Goal: Task Accomplishment & Management: Use online tool/utility

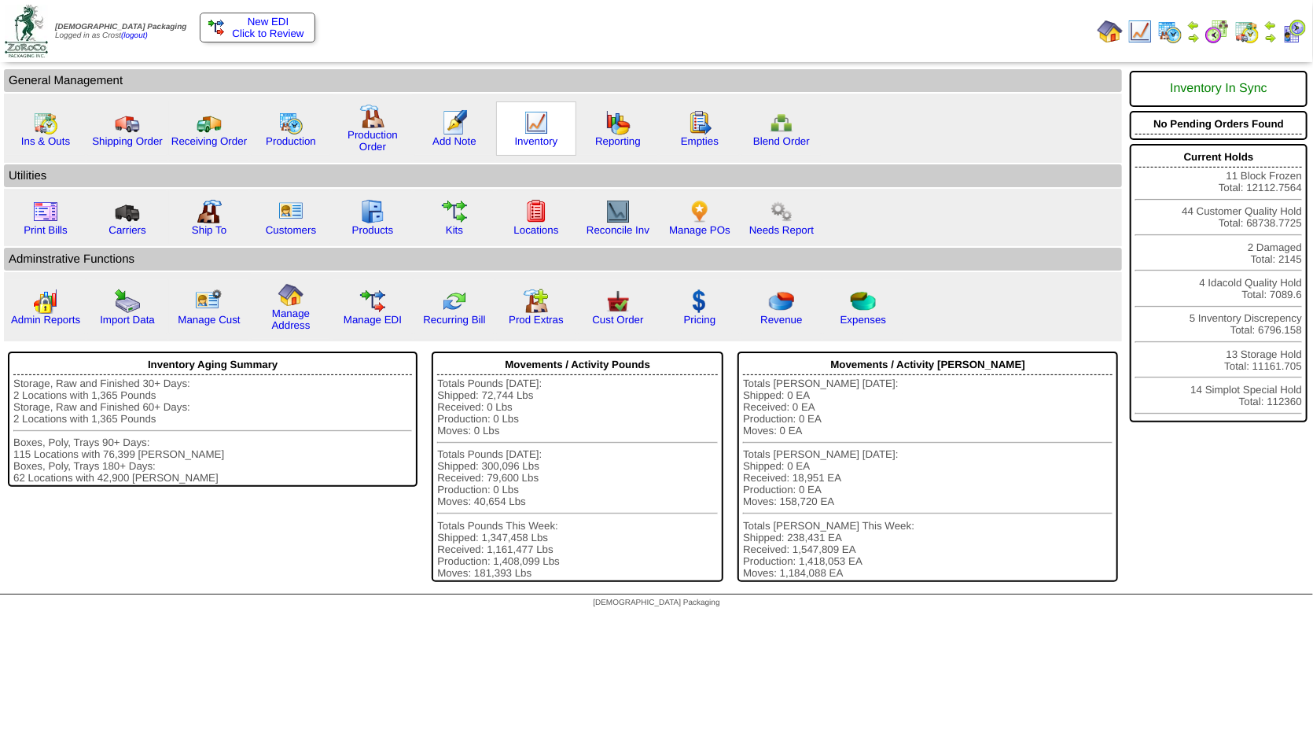
click at [535, 122] on img at bounding box center [536, 122] width 25 height 25
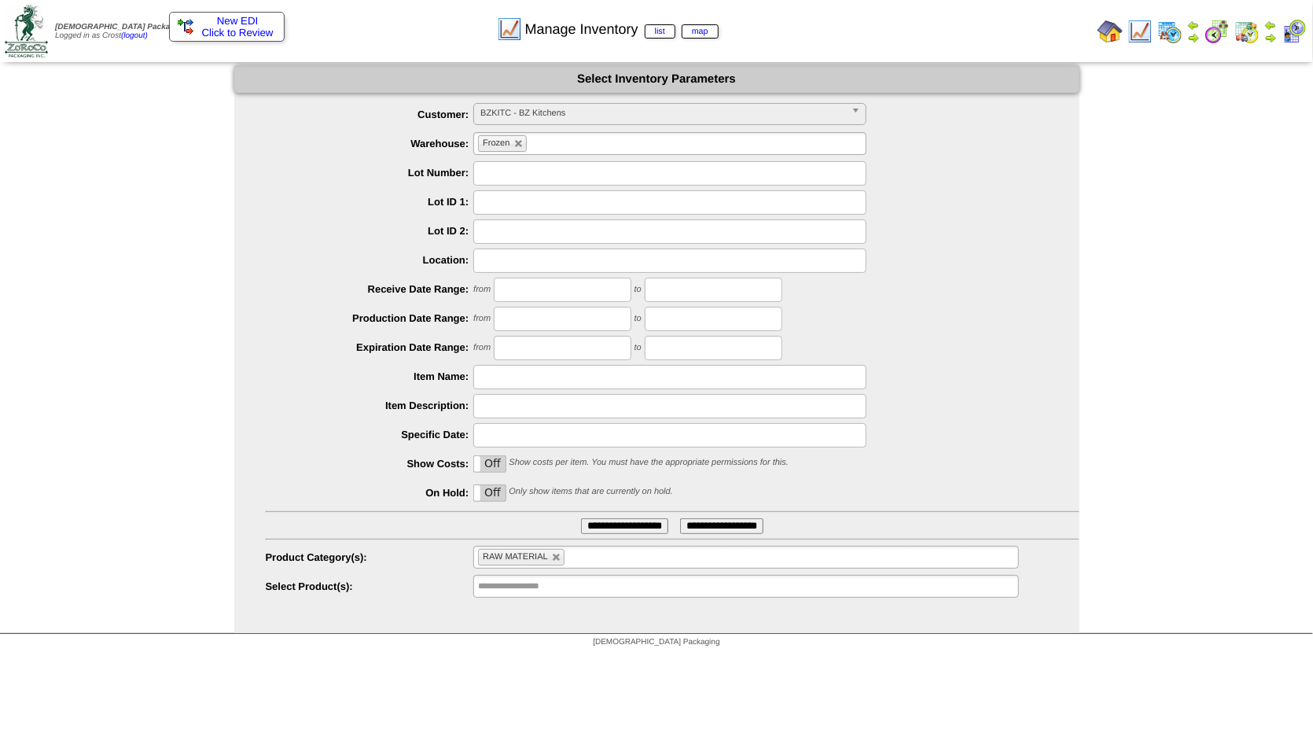
click at [543, 118] on span "BZKITC - BZ Kitchens" at bounding box center [662, 113] width 365 height 19
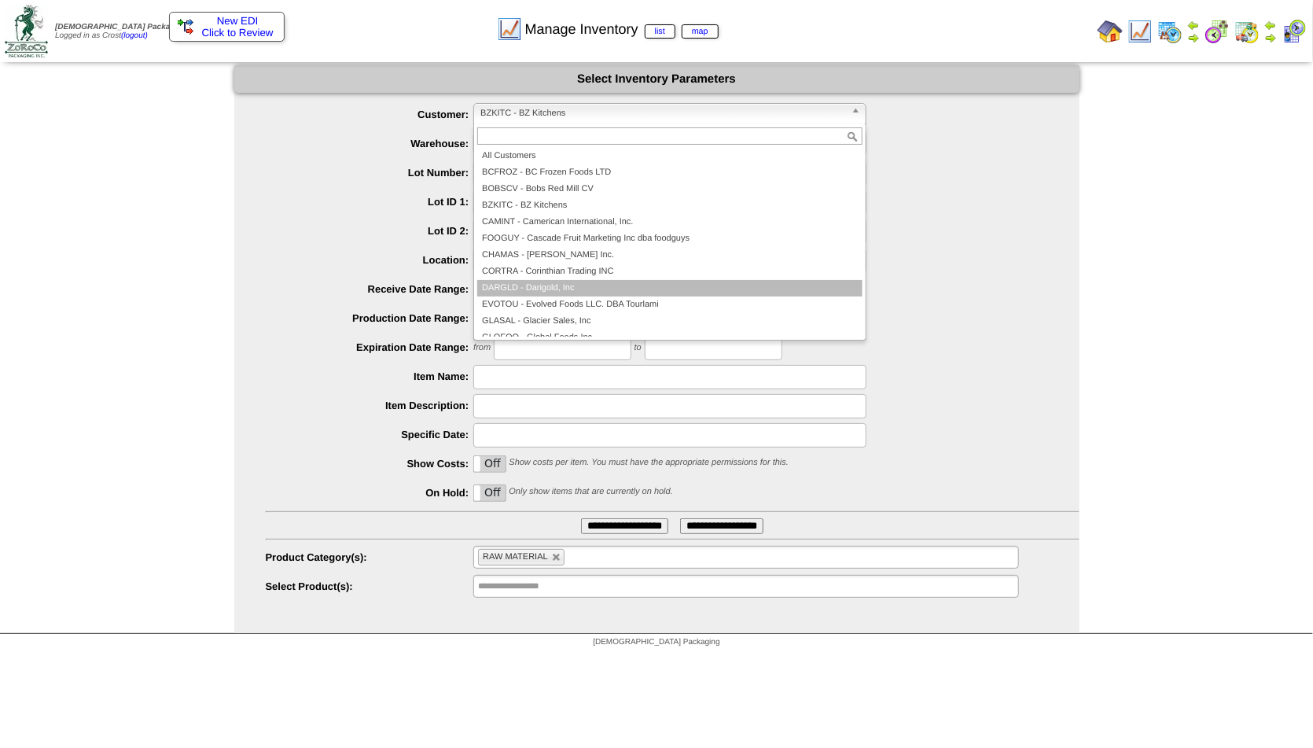
scroll to position [94, 0]
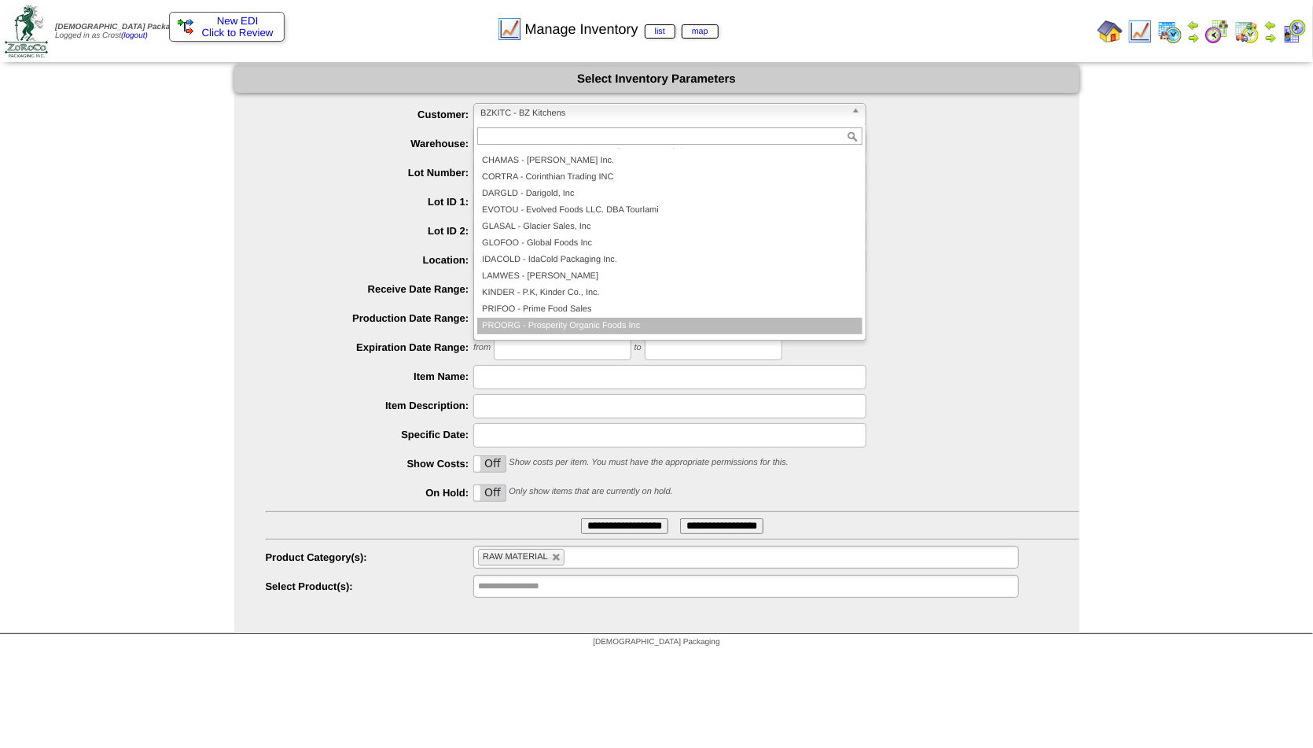
click at [538, 321] on li "PROORG - Prosperity Organic Foods Inc" at bounding box center [669, 326] width 385 height 17
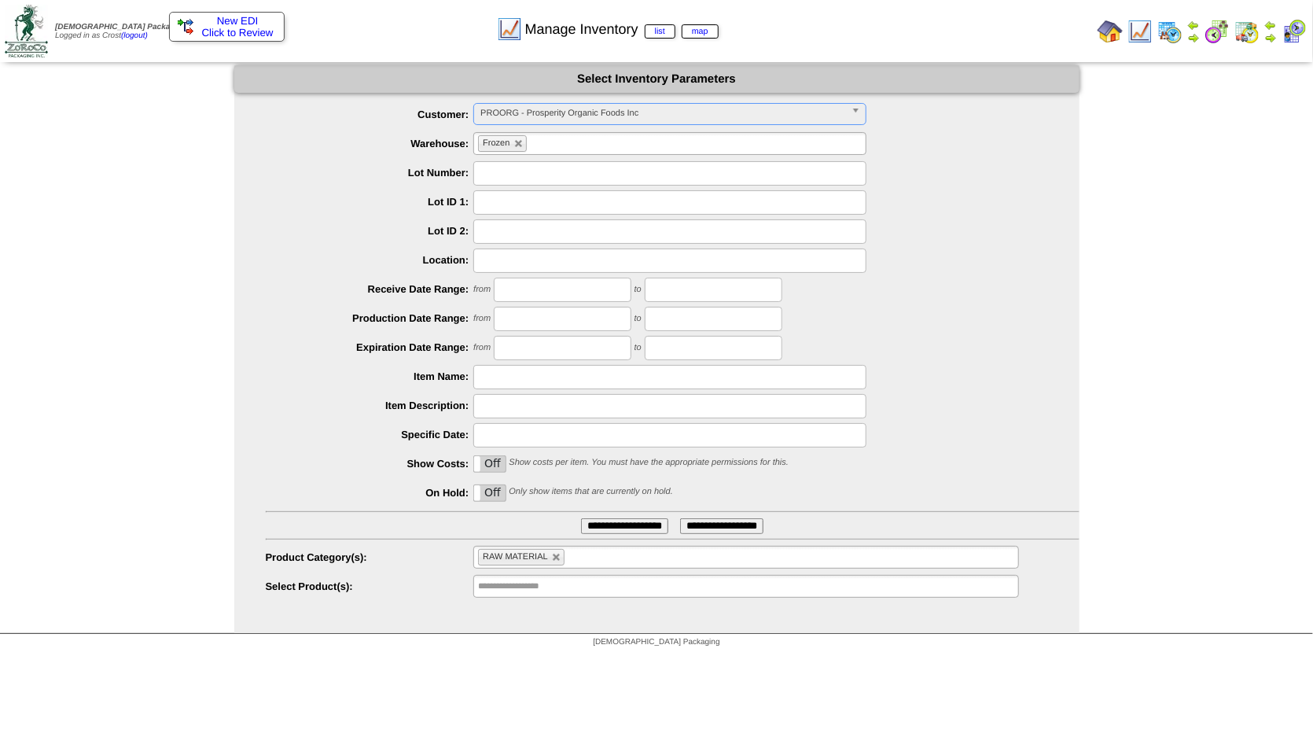
click at [537, 146] on input "text" at bounding box center [541, 144] width 20 height 20
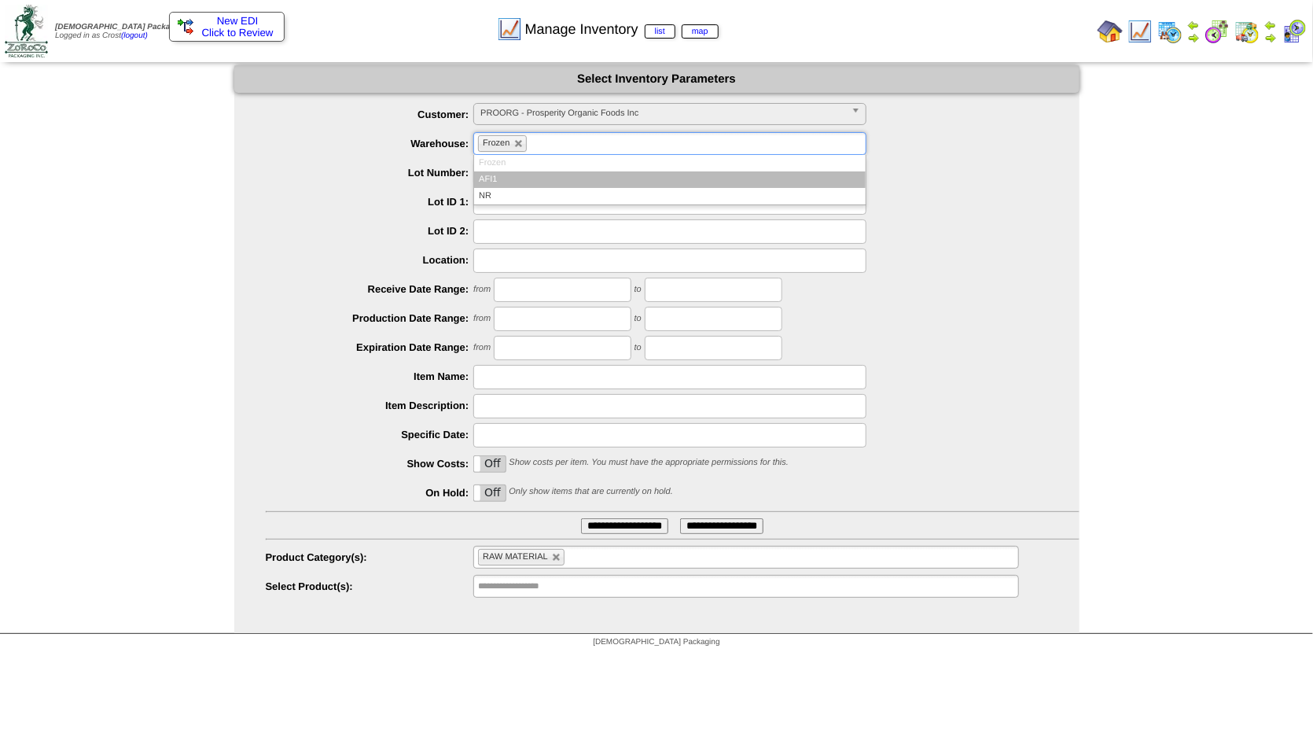
click at [498, 183] on li "AFI1" at bounding box center [670, 179] width 392 height 17
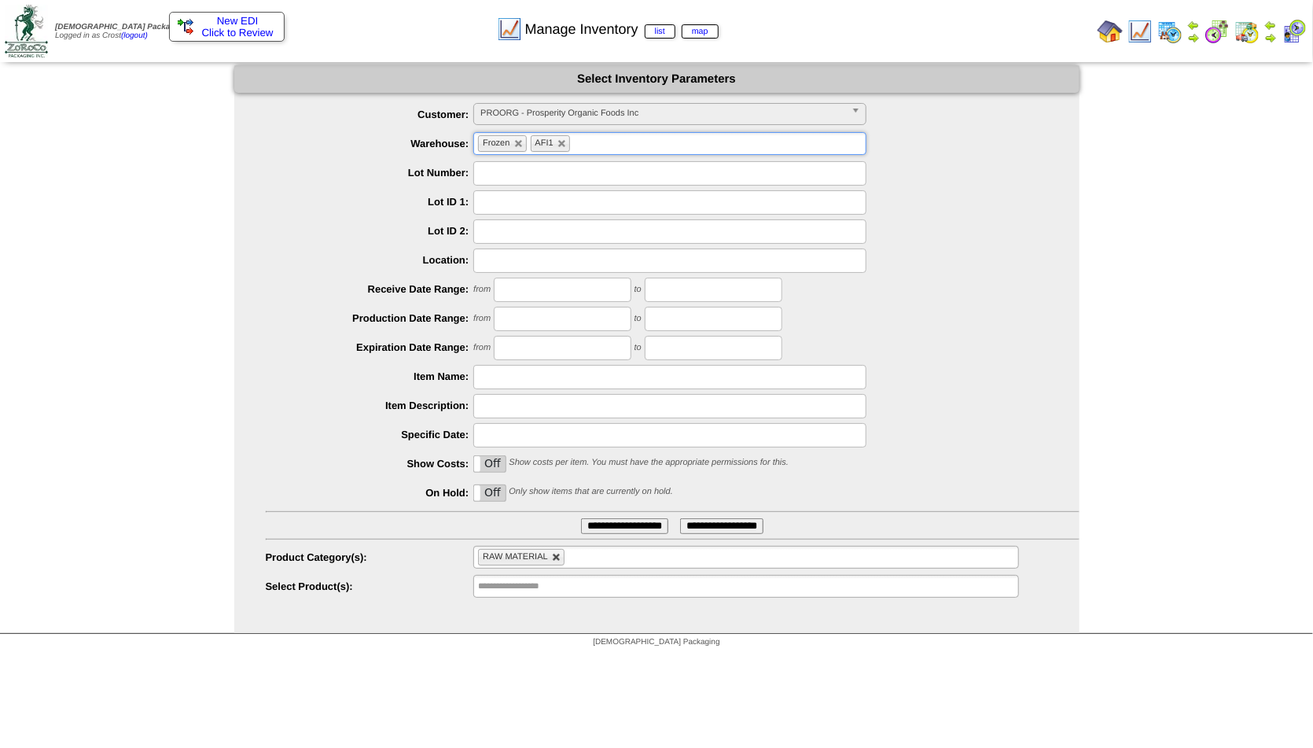
click at [559, 562] on link at bounding box center [556, 557] width 9 height 9
type input "**********"
click at [525, 565] on input "text" at bounding box center [521, 557] width 101 height 20
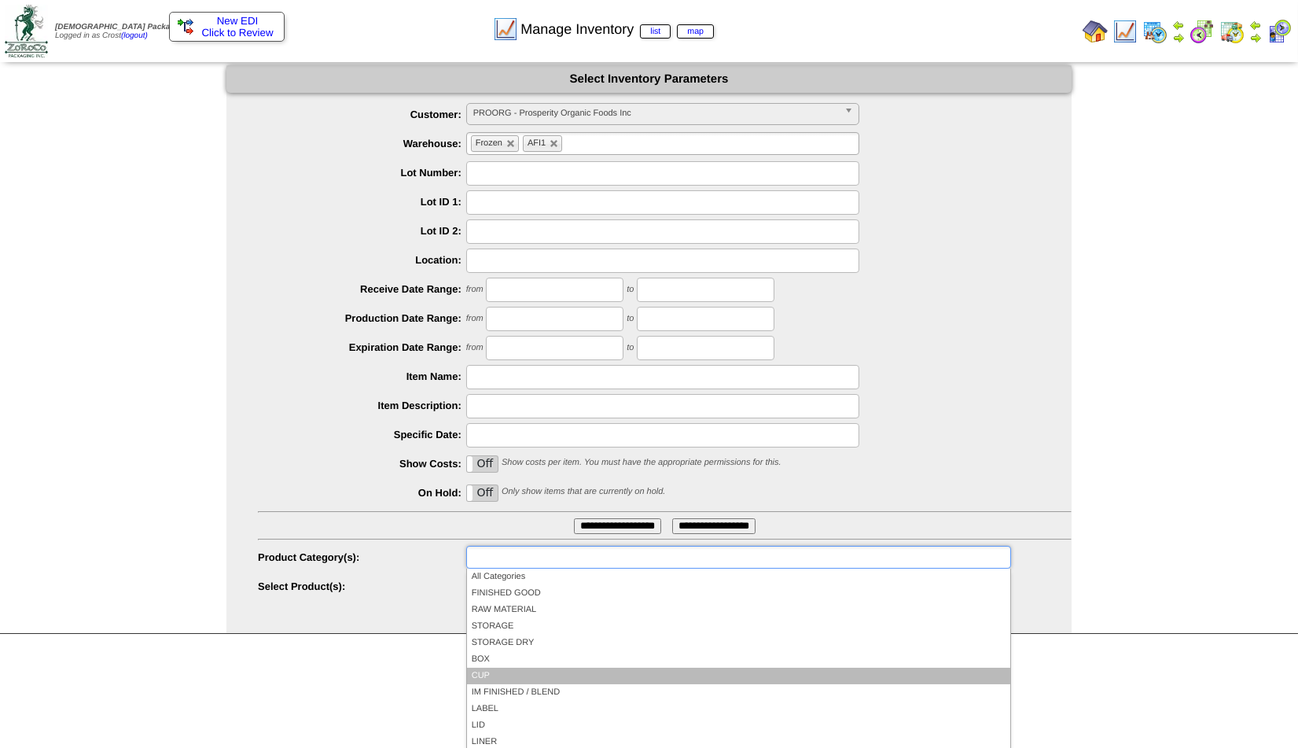
click at [494, 671] on li "CUP" at bounding box center [738, 675] width 543 height 17
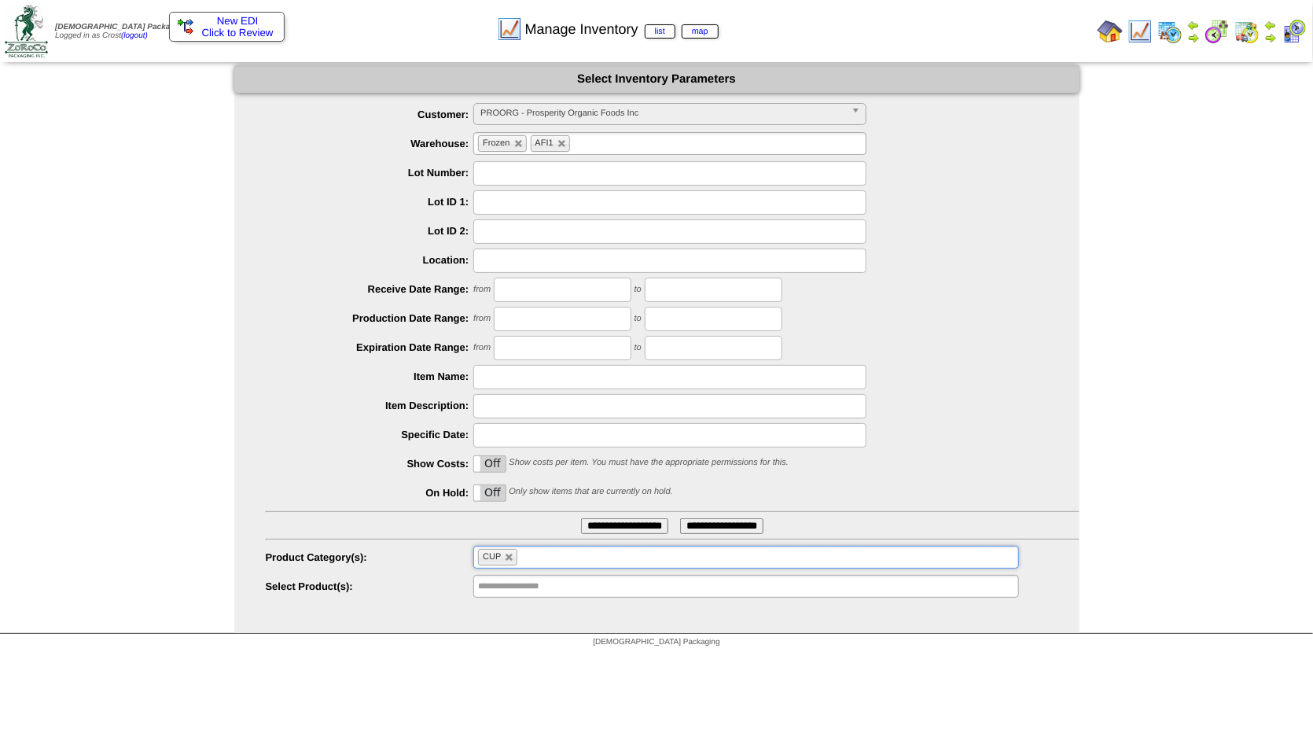
click at [594, 531] on input "**********" at bounding box center [624, 526] width 87 height 16
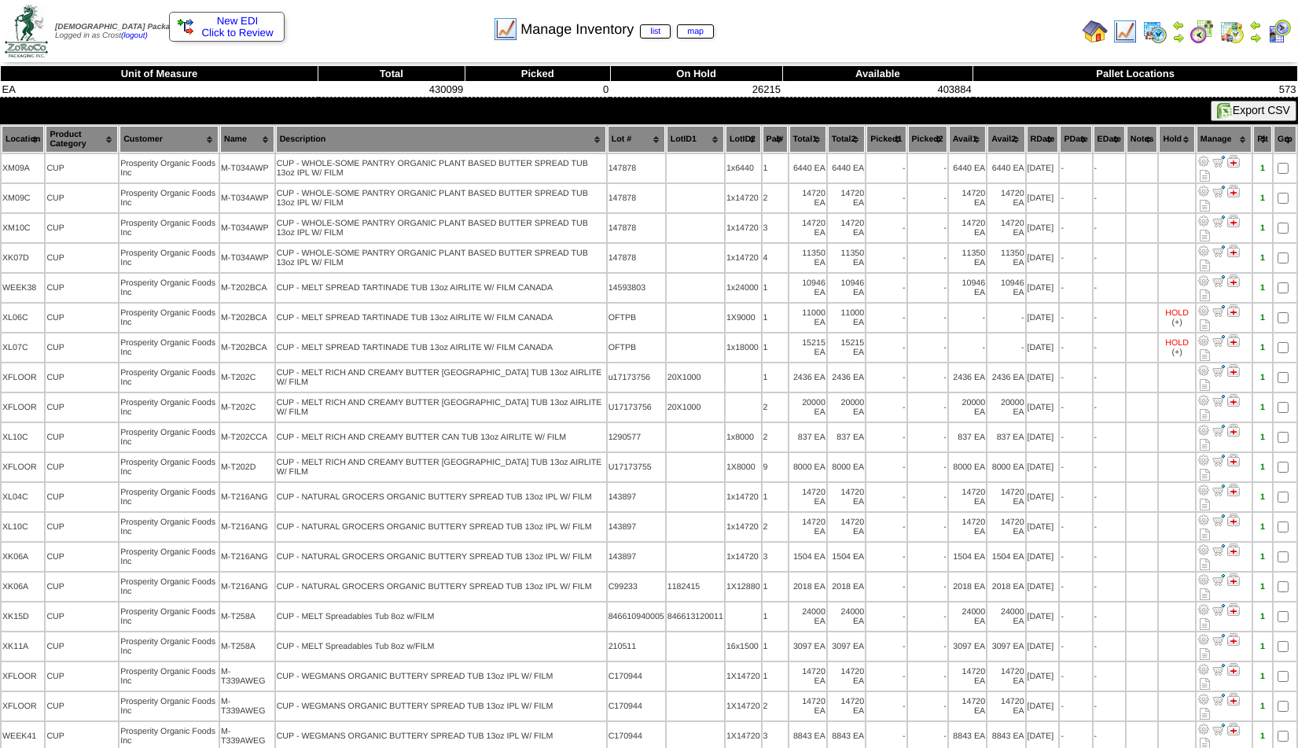
click at [241, 143] on th "Name" at bounding box center [247, 139] width 54 height 27
click at [265, 142] on th "Name" at bounding box center [247, 139] width 54 height 27
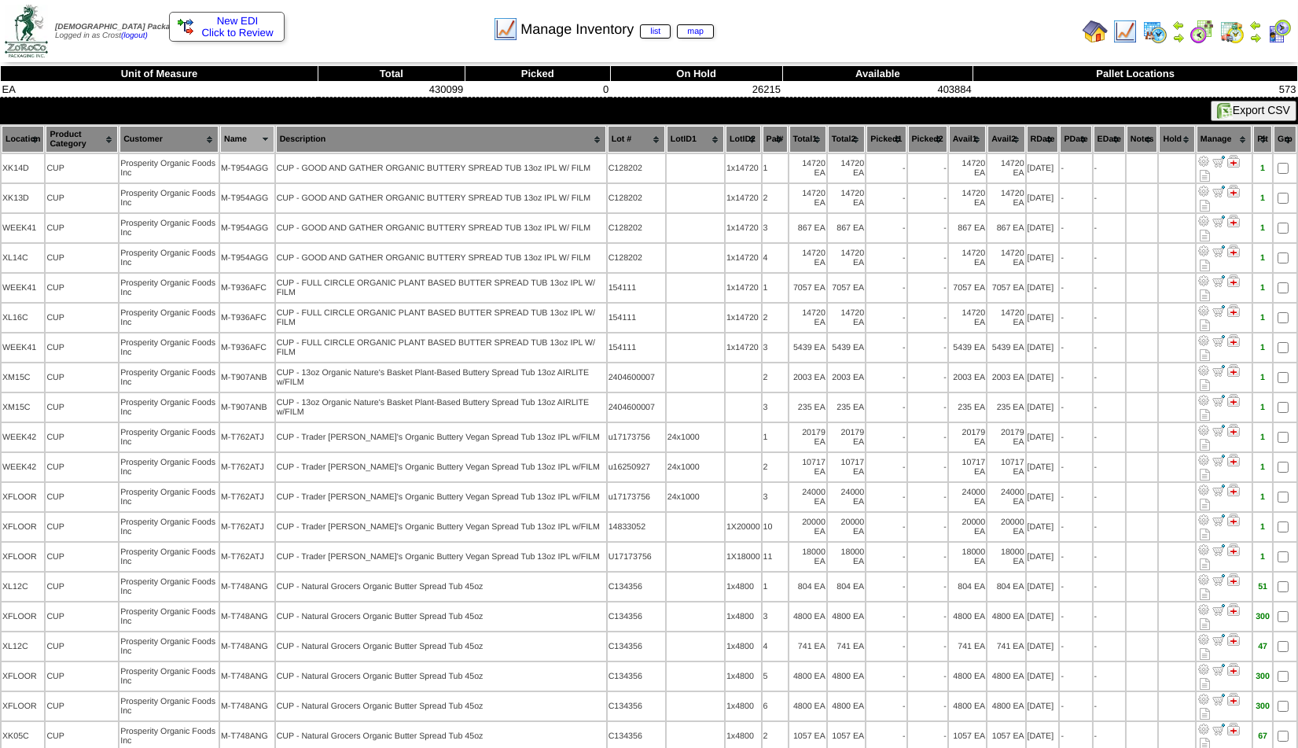
click at [1205, 424] on img at bounding box center [1203, 430] width 13 height 13
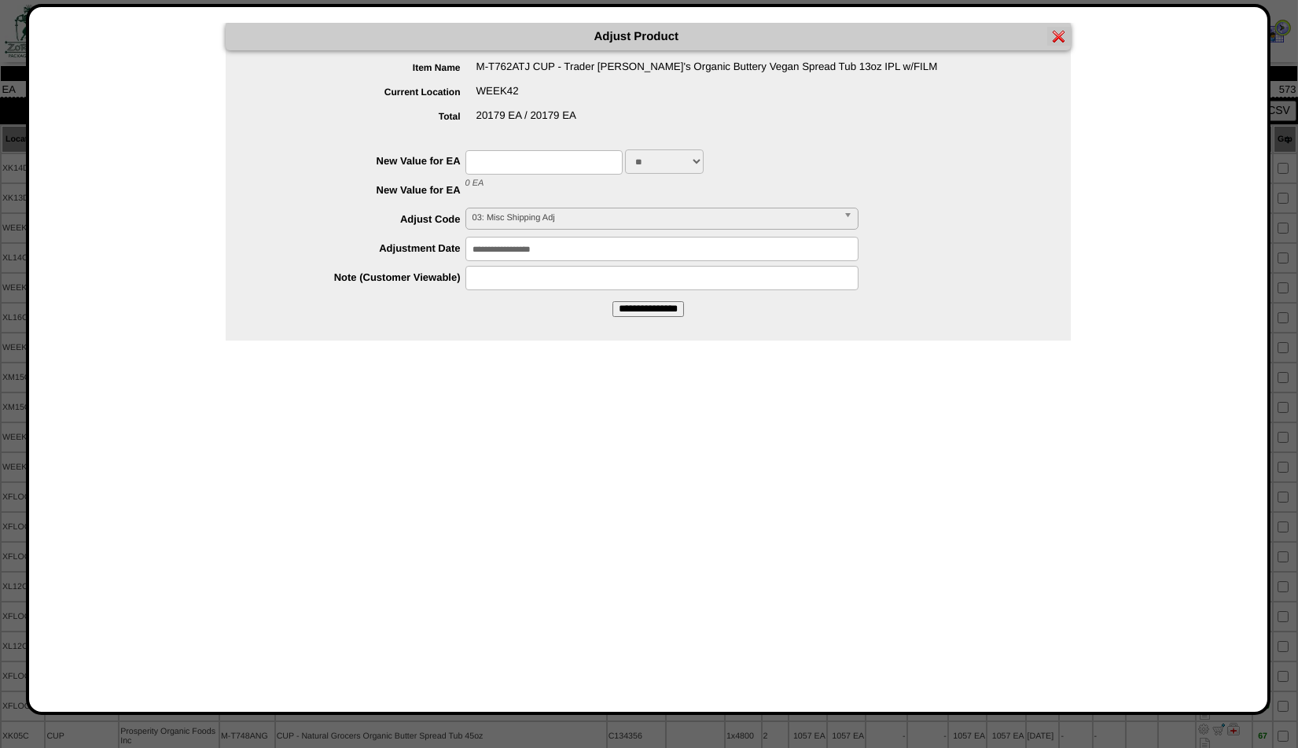
click at [506, 156] on input "text" at bounding box center [543, 162] width 157 height 24
type input "*"
type input "****"
click at [524, 212] on span "03: Misc Shipping Adj" at bounding box center [655, 217] width 365 height 19
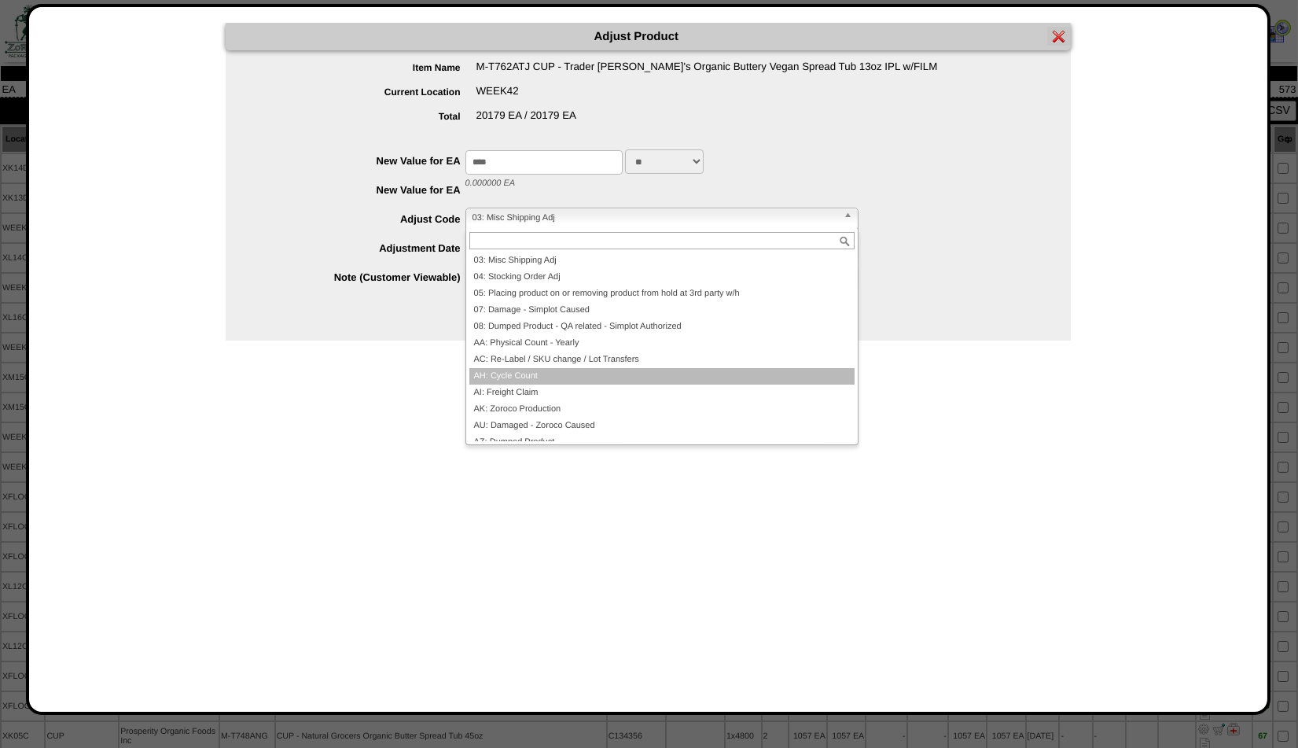
click at [521, 380] on li "AH: Cycle Count" at bounding box center [661, 376] width 385 height 17
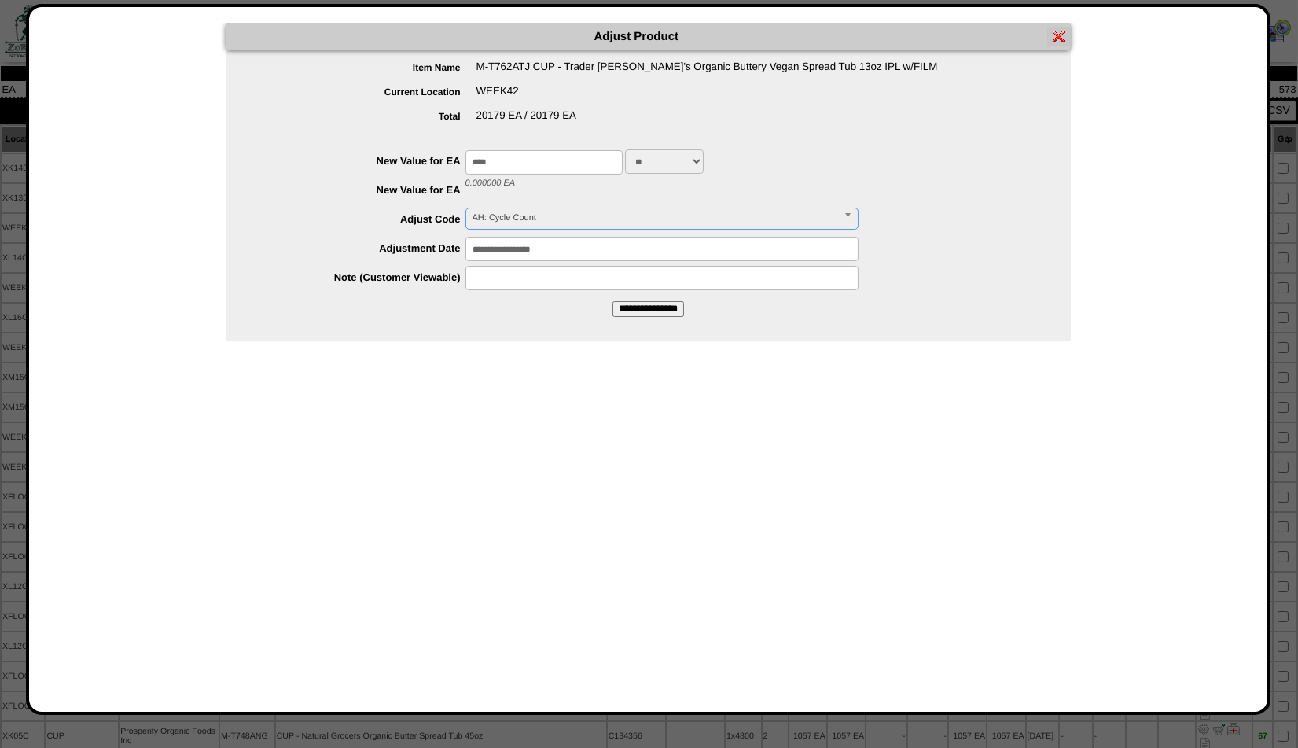
click at [499, 279] on input "text" at bounding box center [661, 278] width 393 height 24
type input "**********"
click at [649, 311] on input "**********" at bounding box center [648, 309] width 72 height 16
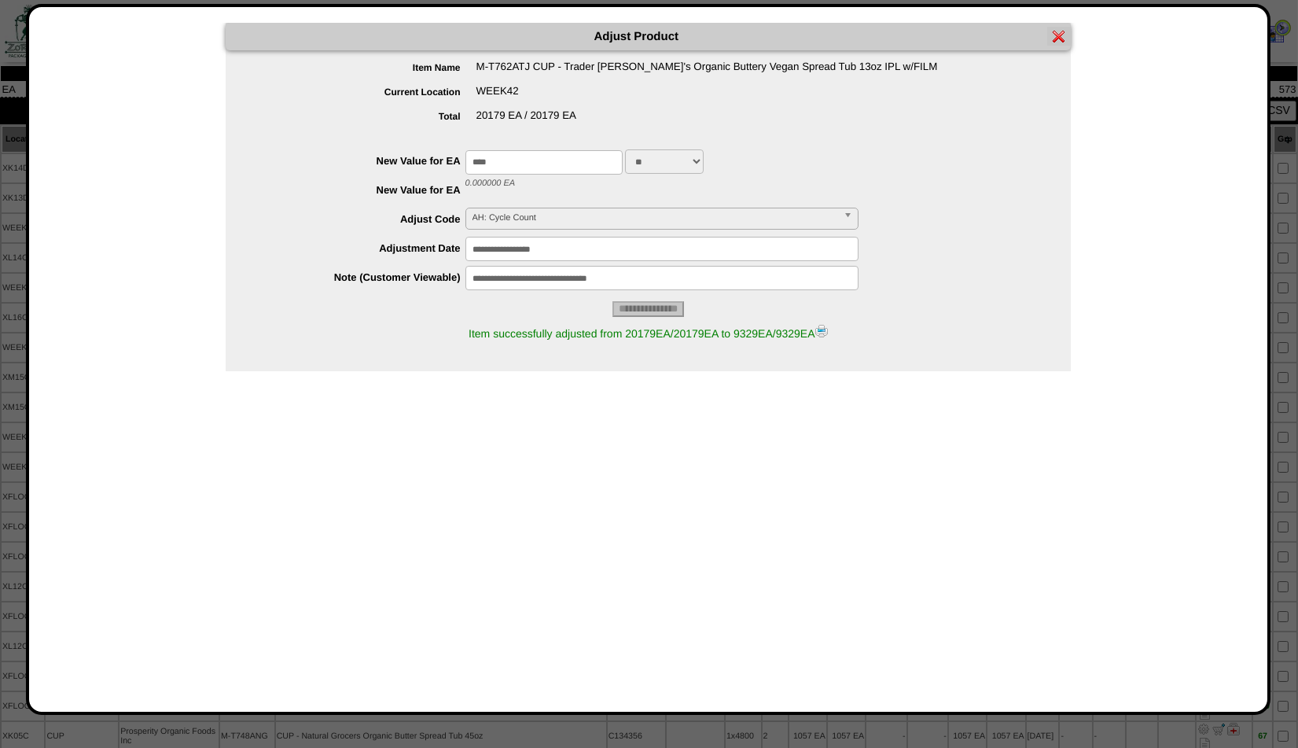
click at [828, 333] on img at bounding box center [821, 331] width 13 height 13
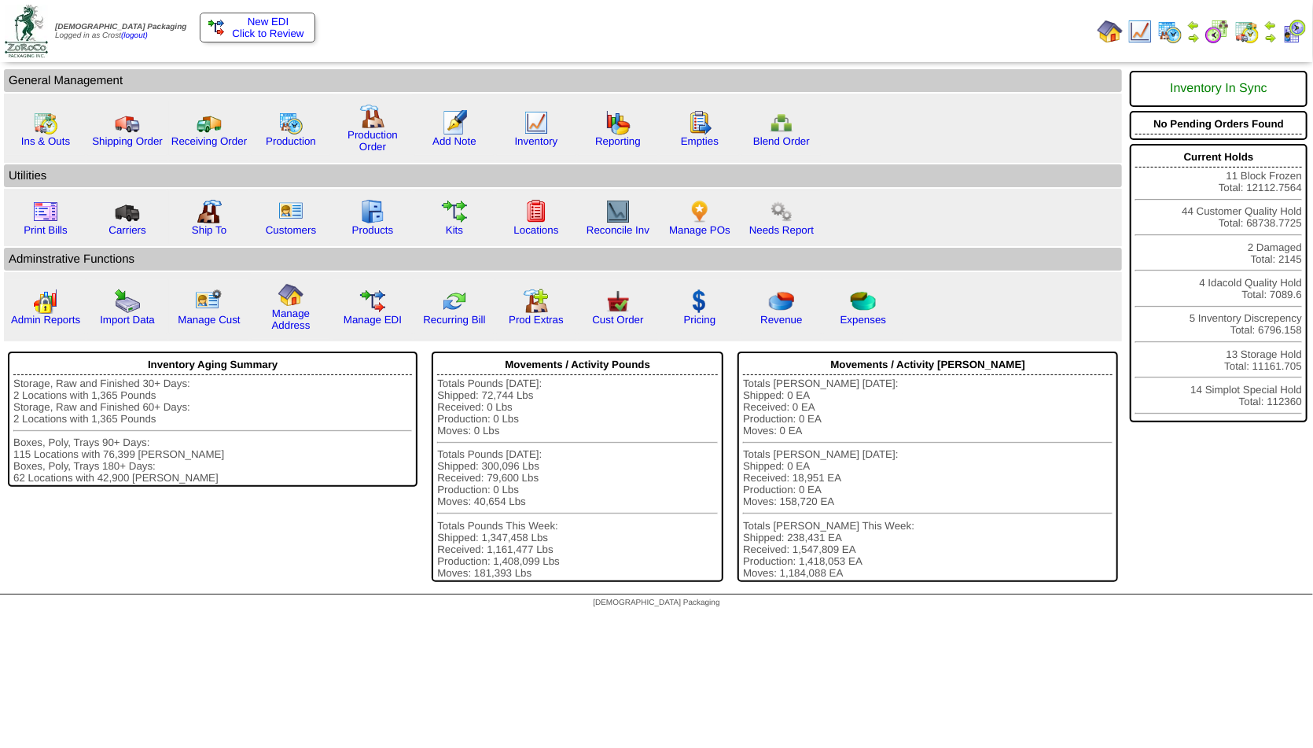
click at [1193, 35] on img at bounding box center [1193, 37] width 13 height 13
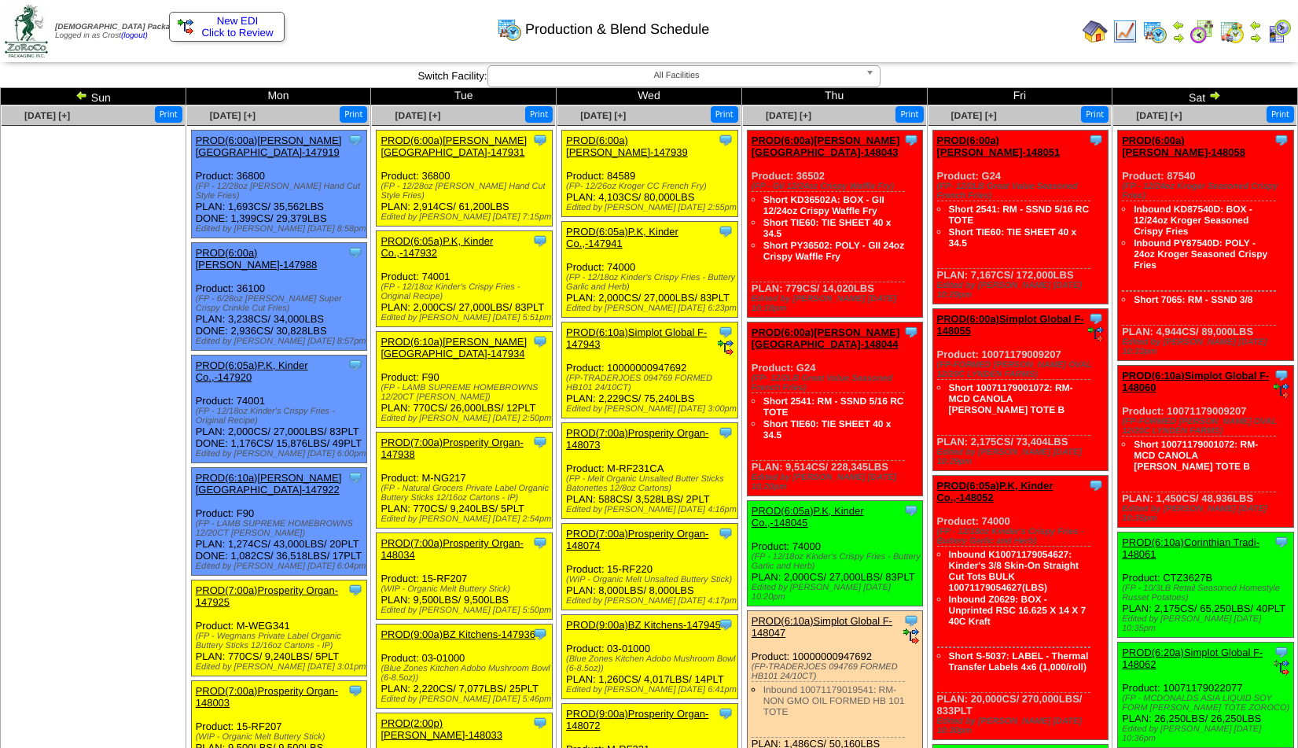
click at [1179, 36] on img at bounding box center [1178, 37] width 13 height 13
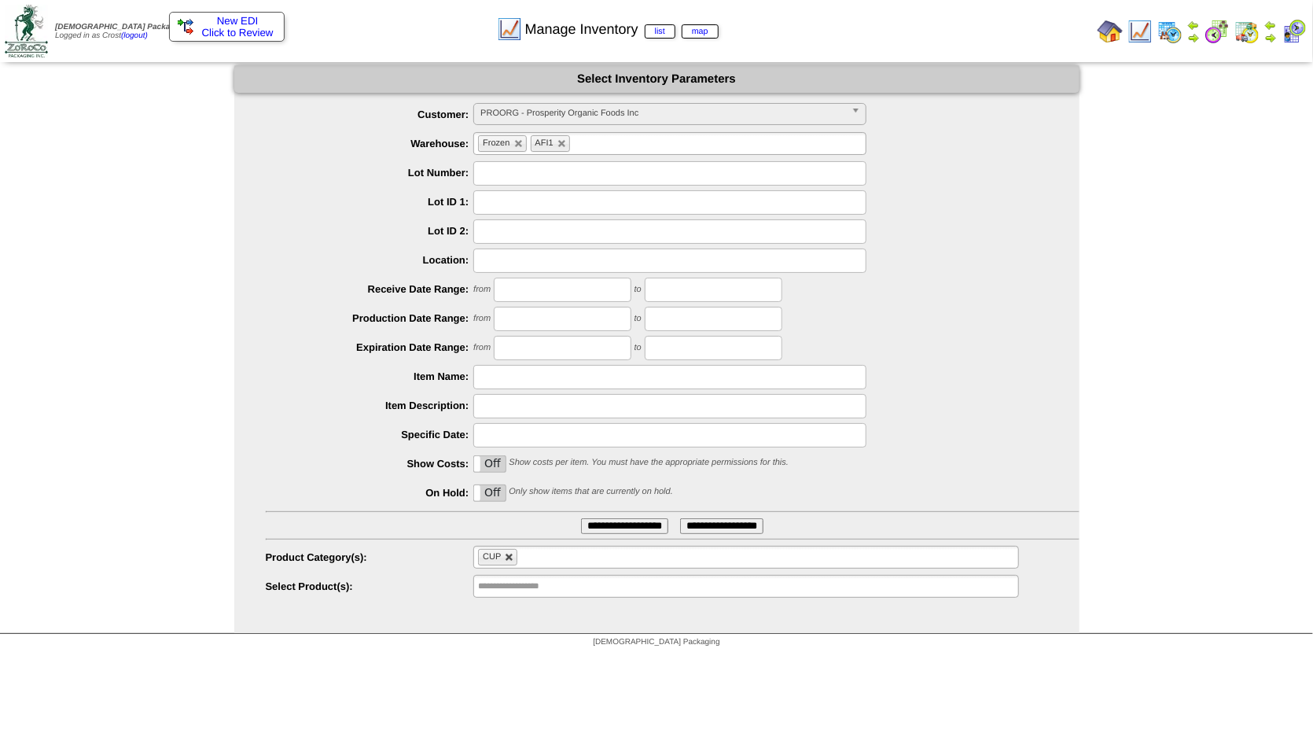
click at [513, 557] on link at bounding box center [509, 557] width 9 height 9
type input "**********"
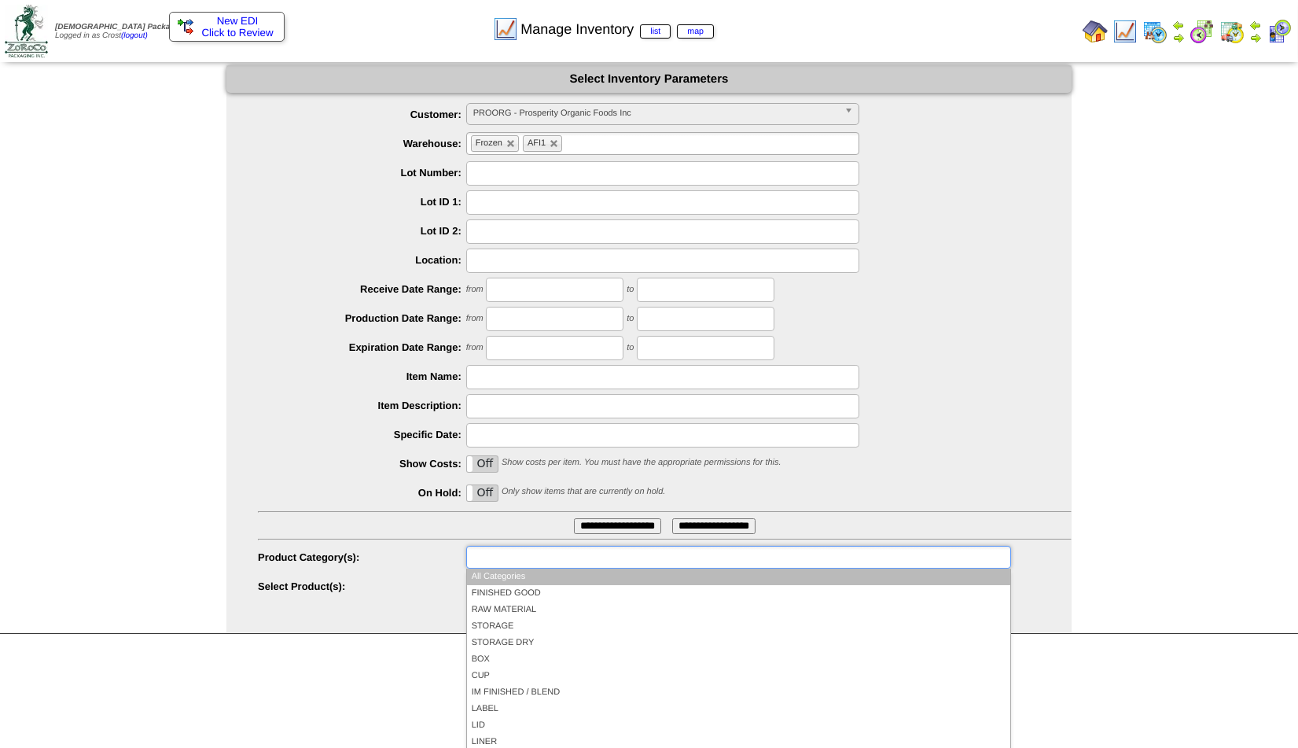
click at [513, 557] on input "text" at bounding box center [521, 557] width 101 height 20
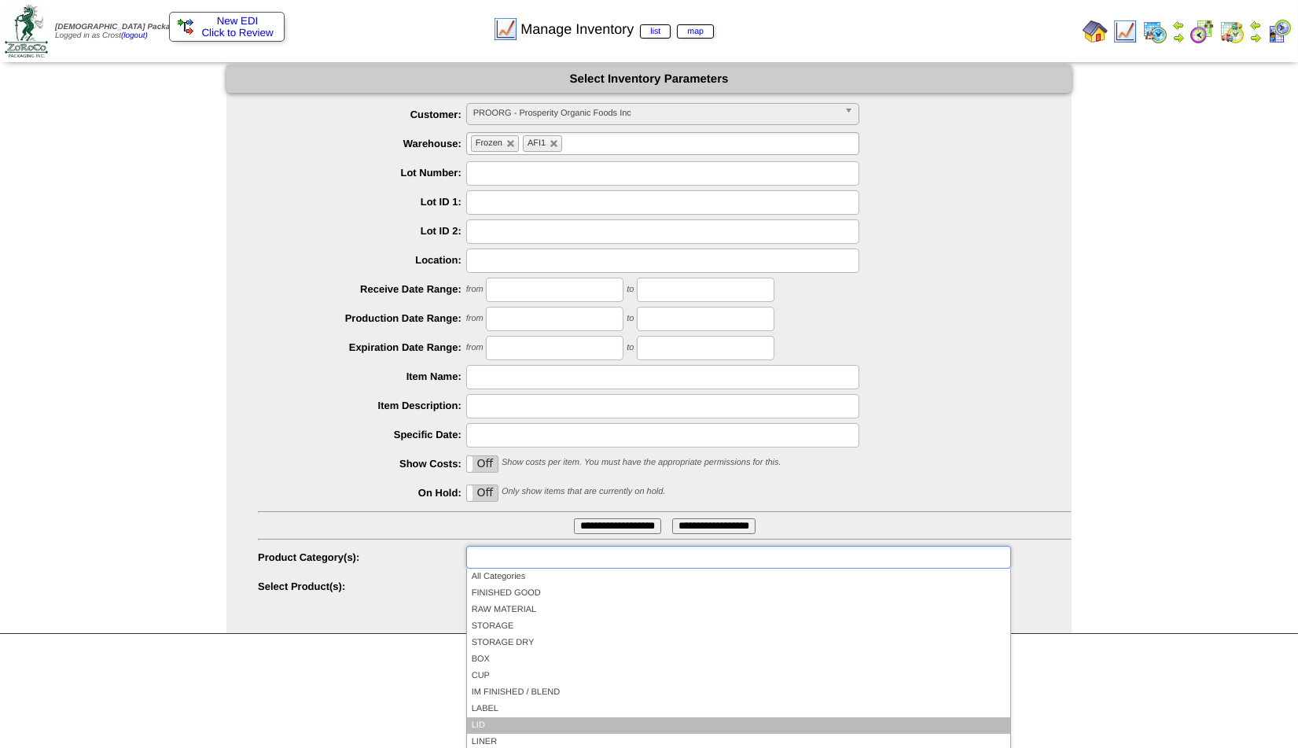
click at [492, 722] on li "LID" at bounding box center [738, 725] width 543 height 17
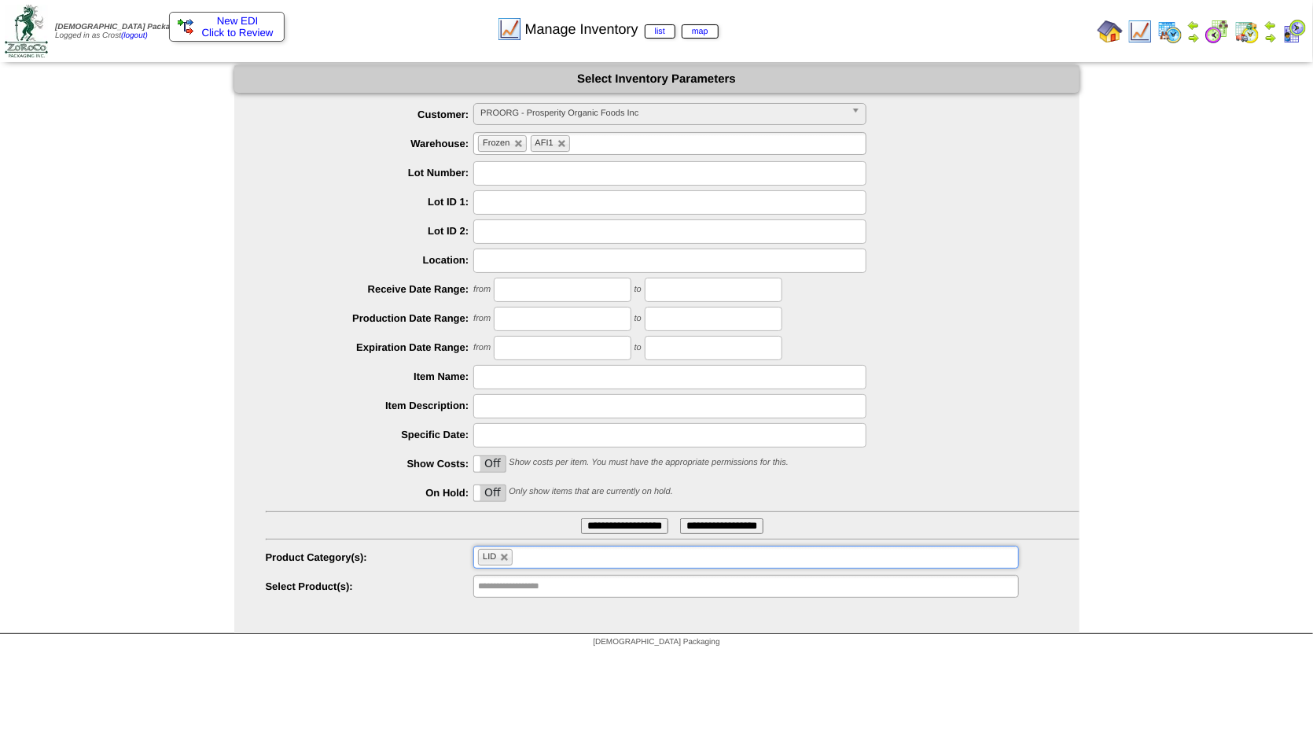
click at [612, 528] on input "**********" at bounding box center [624, 526] width 87 height 16
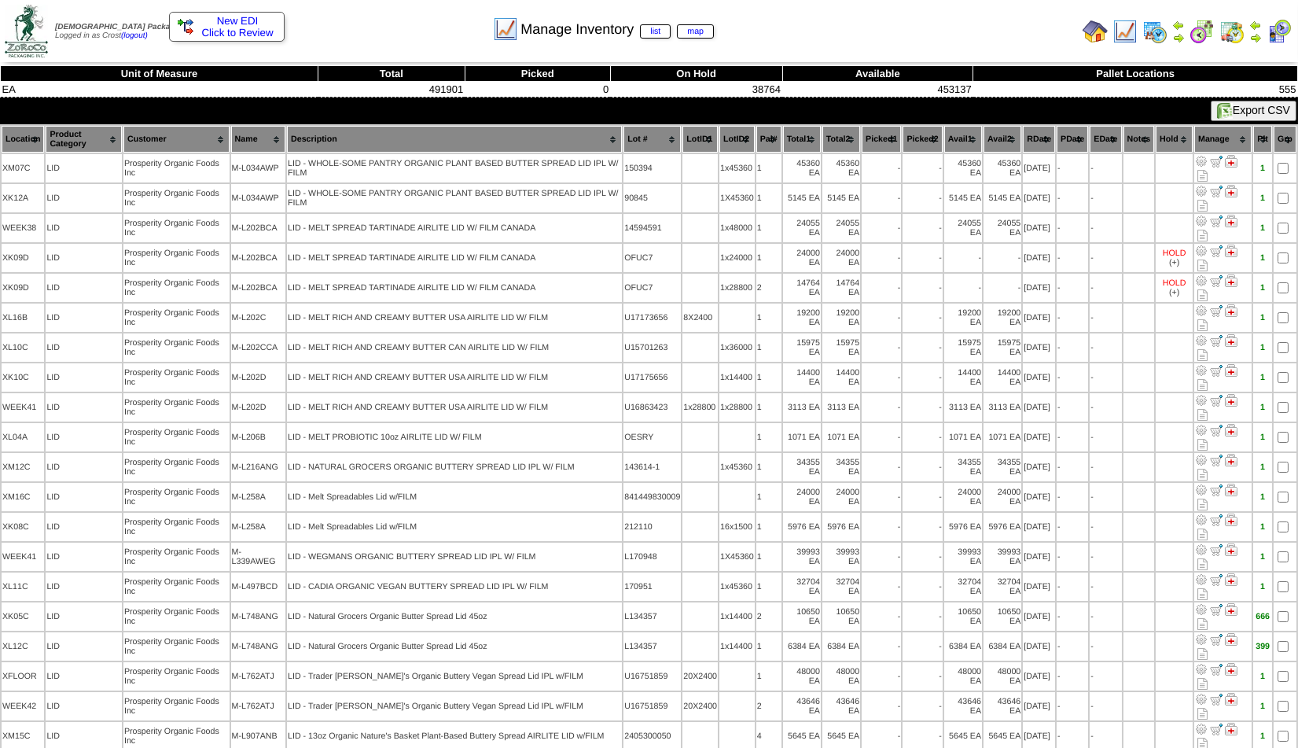
click at [265, 146] on th "Name" at bounding box center [258, 139] width 54 height 27
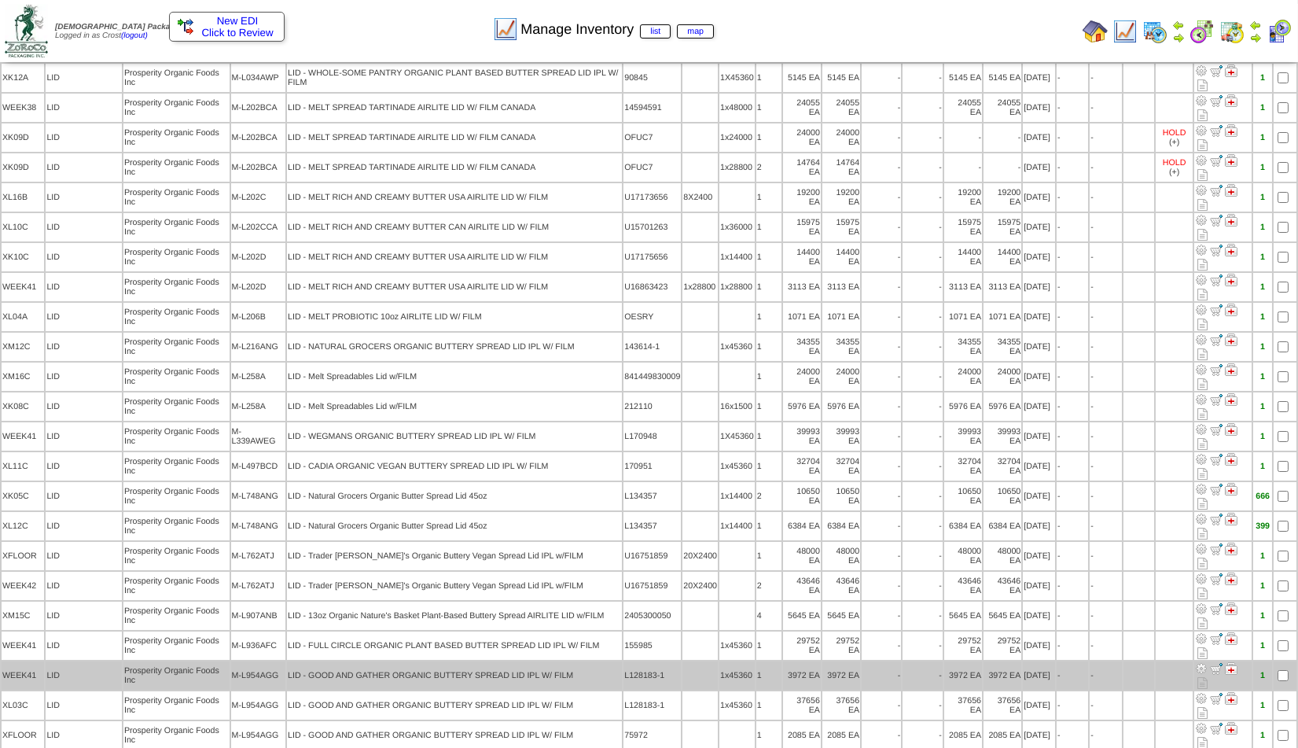
scroll to position [136, 0]
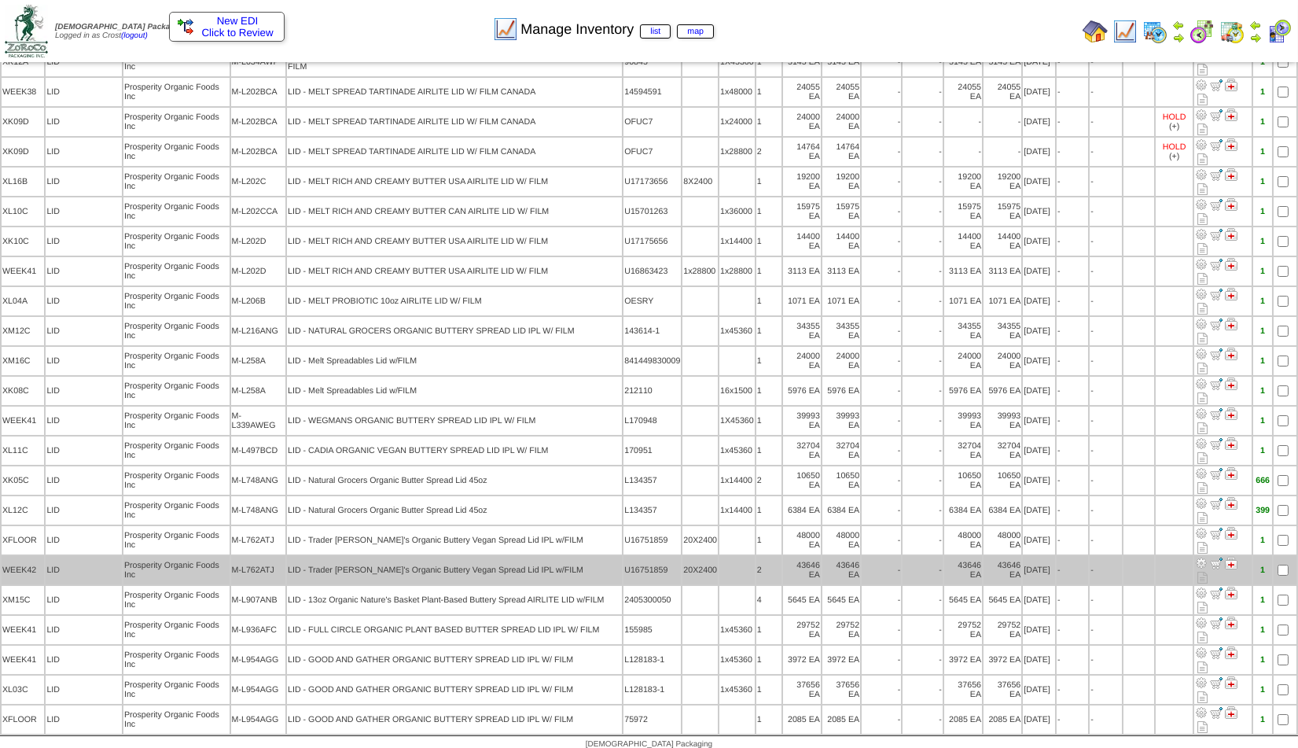
click at [1201, 557] on img at bounding box center [1201, 563] width 13 height 13
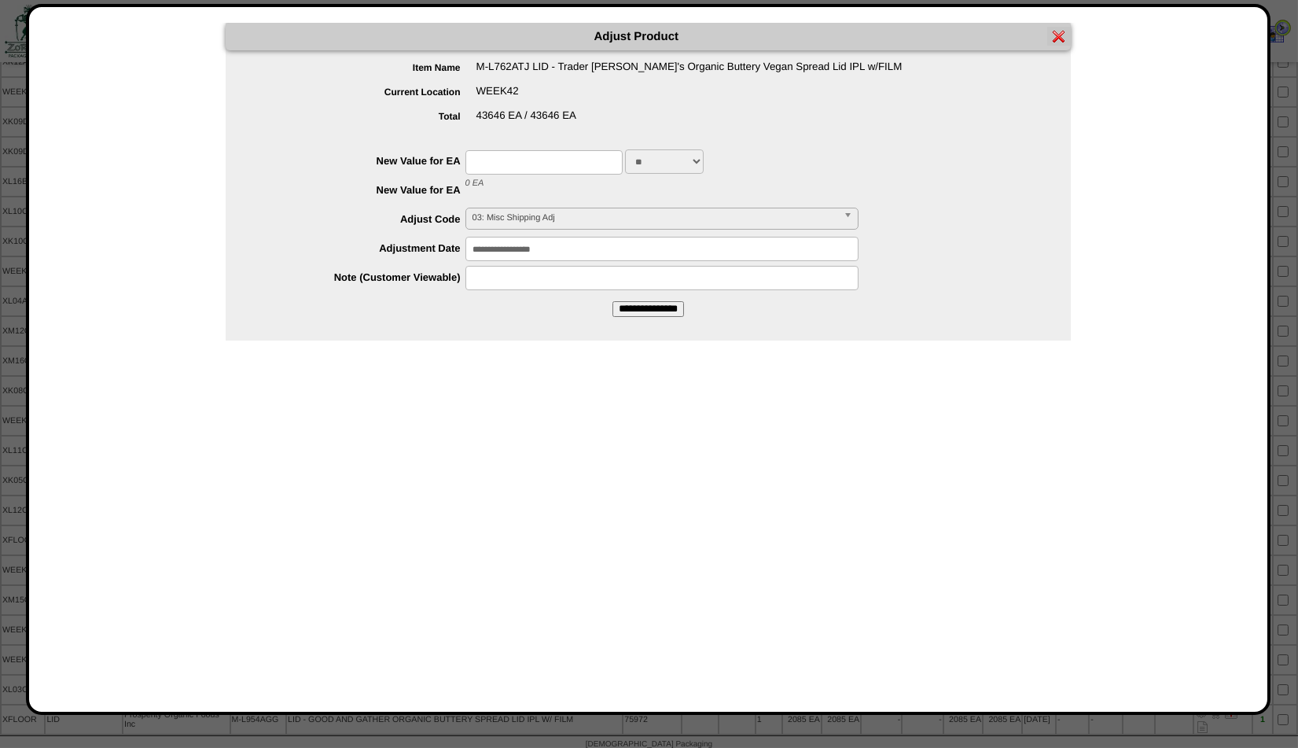
click at [473, 159] on input "text" at bounding box center [543, 162] width 157 height 24
type input "*****"
click at [515, 218] on span "03: Misc Shipping Adj" at bounding box center [655, 217] width 365 height 19
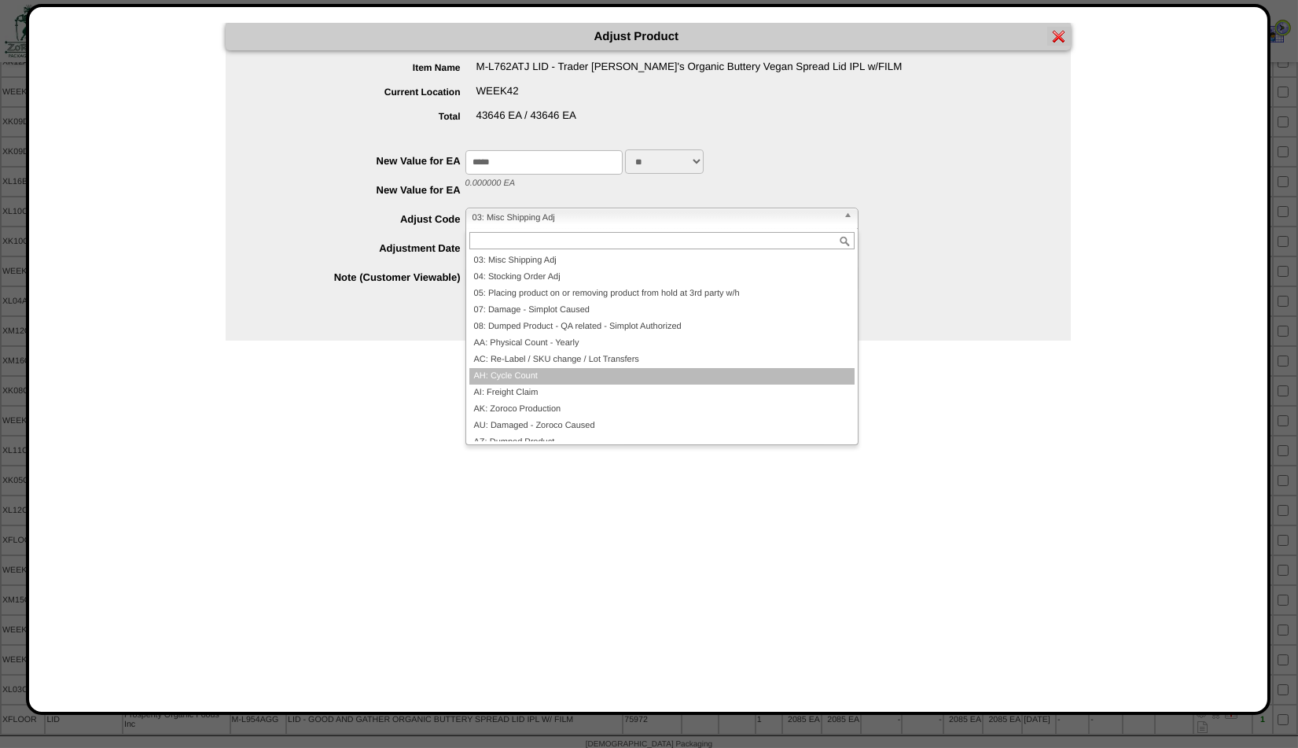
click at [510, 381] on li "AH: Cycle Count" at bounding box center [661, 376] width 385 height 17
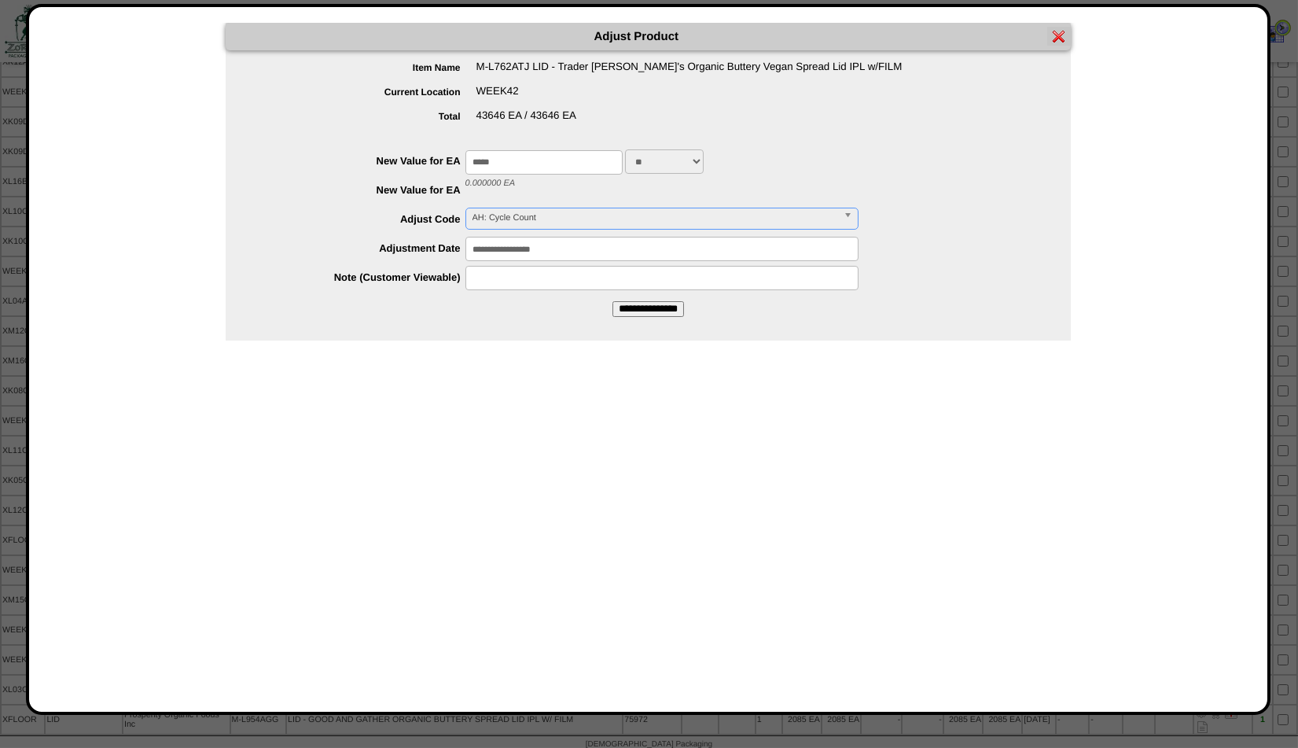
click at [500, 281] on input "text" at bounding box center [661, 278] width 393 height 24
type input "**********"
click at [583, 357] on div "Adjust Product Item Name M-L762ATJ LID - Trader Joe's Organic Buttery Vegan Spr…" at bounding box center [648, 359] width 1207 height 673
click at [645, 311] on input "**********" at bounding box center [648, 309] width 72 height 16
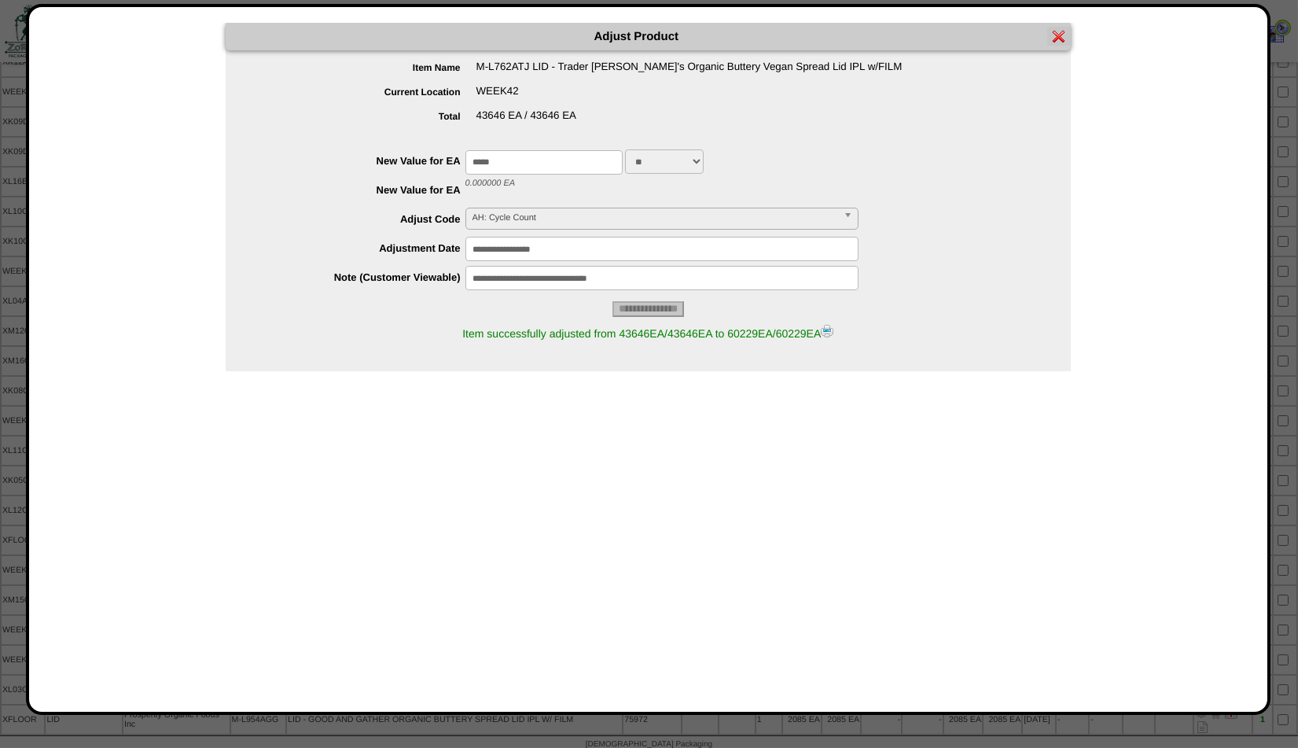
click at [828, 328] on div "Item successfully adjusted from 43646EA/43646EA to 60229EA/60229EA" at bounding box center [648, 332] width 845 height 31
click at [833, 329] on img at bounding box center [827, 331] width 13 height 13
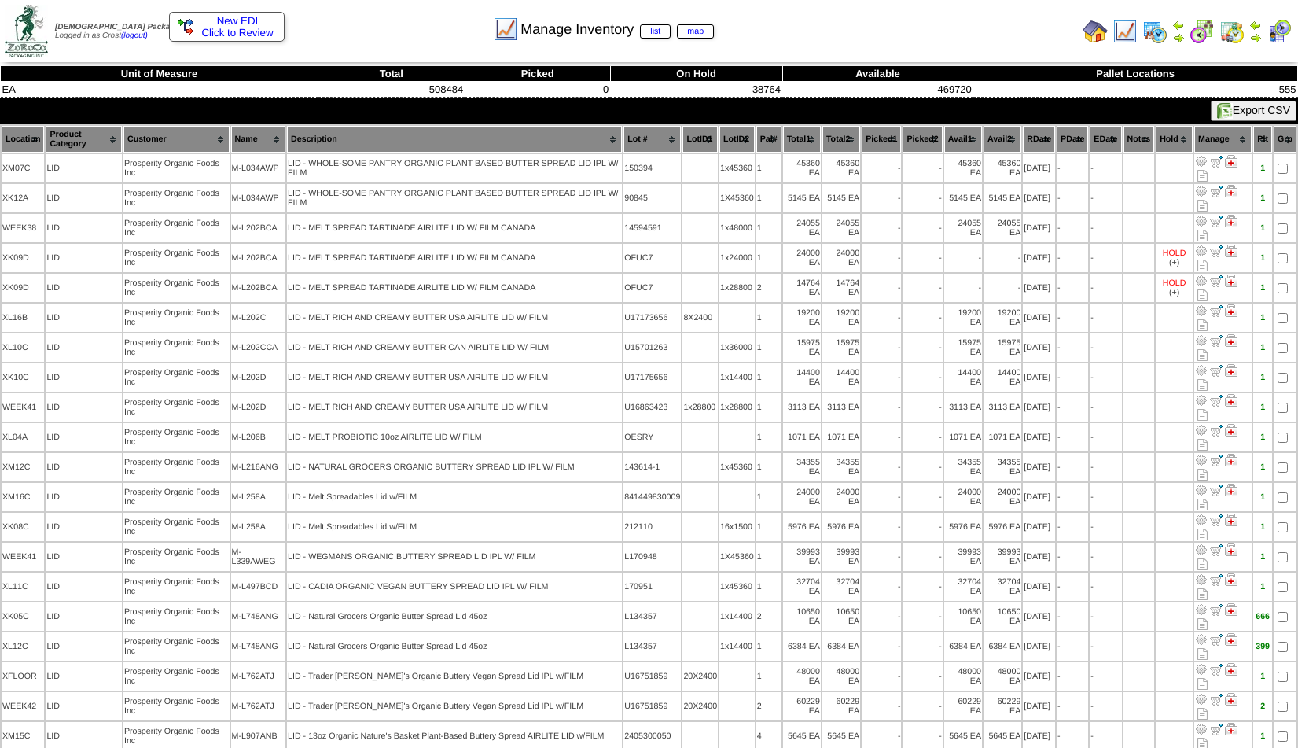
scroll to position [136, 0]
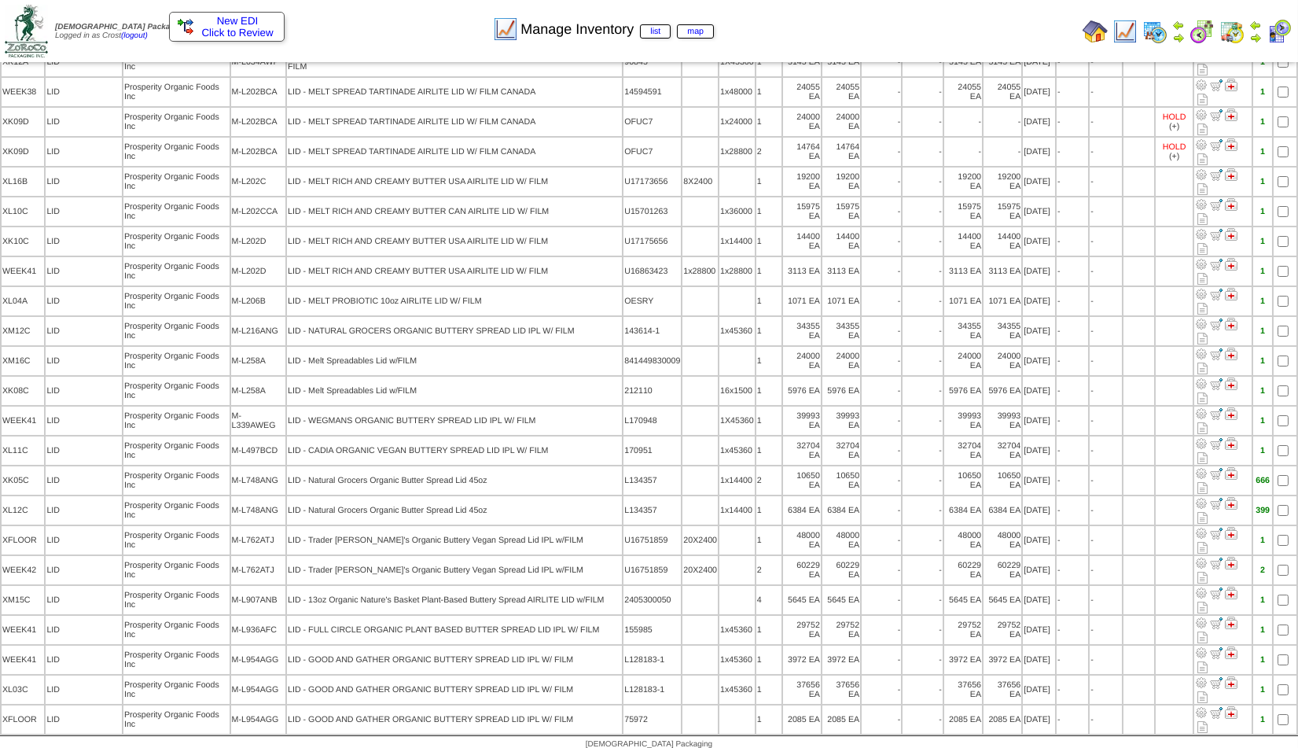
click at [1099, 39] on img at bounding box center [1095, 31] width 25 height 25
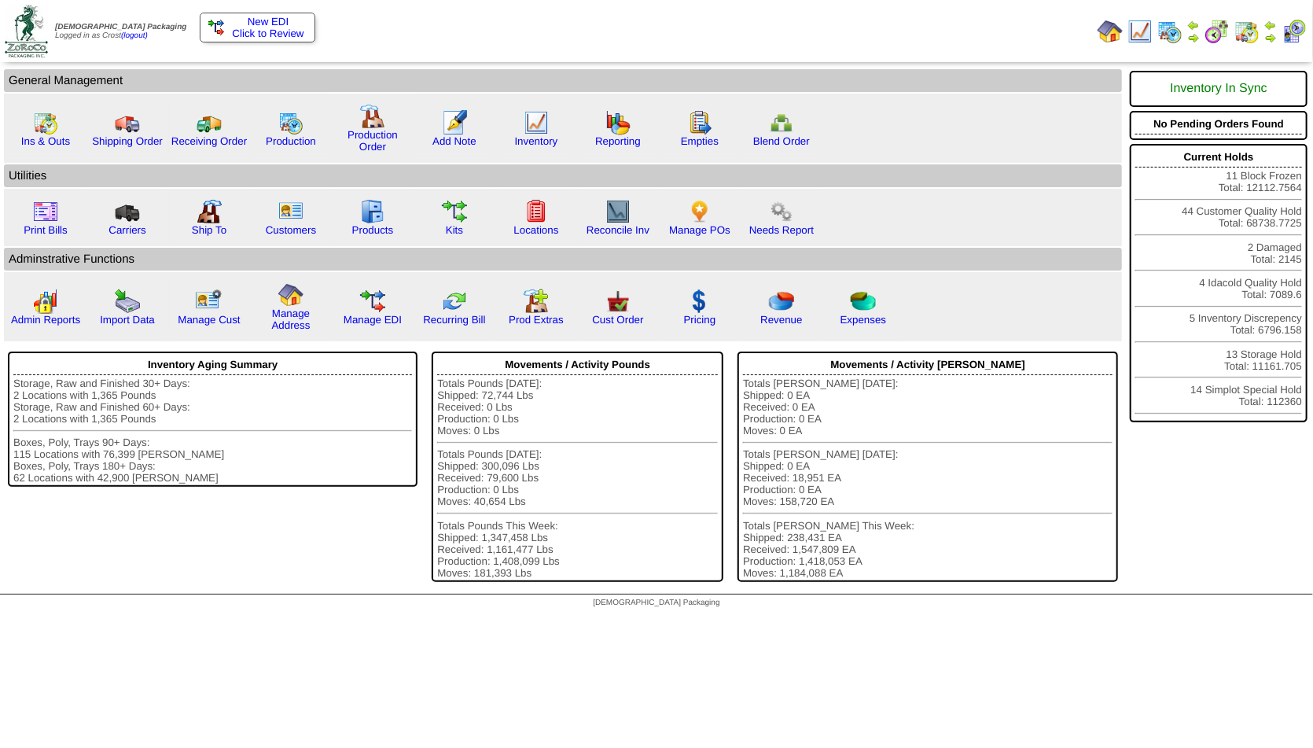
click at [1272, 35] on img at bounding box center [1270, 37] width 13 height 13
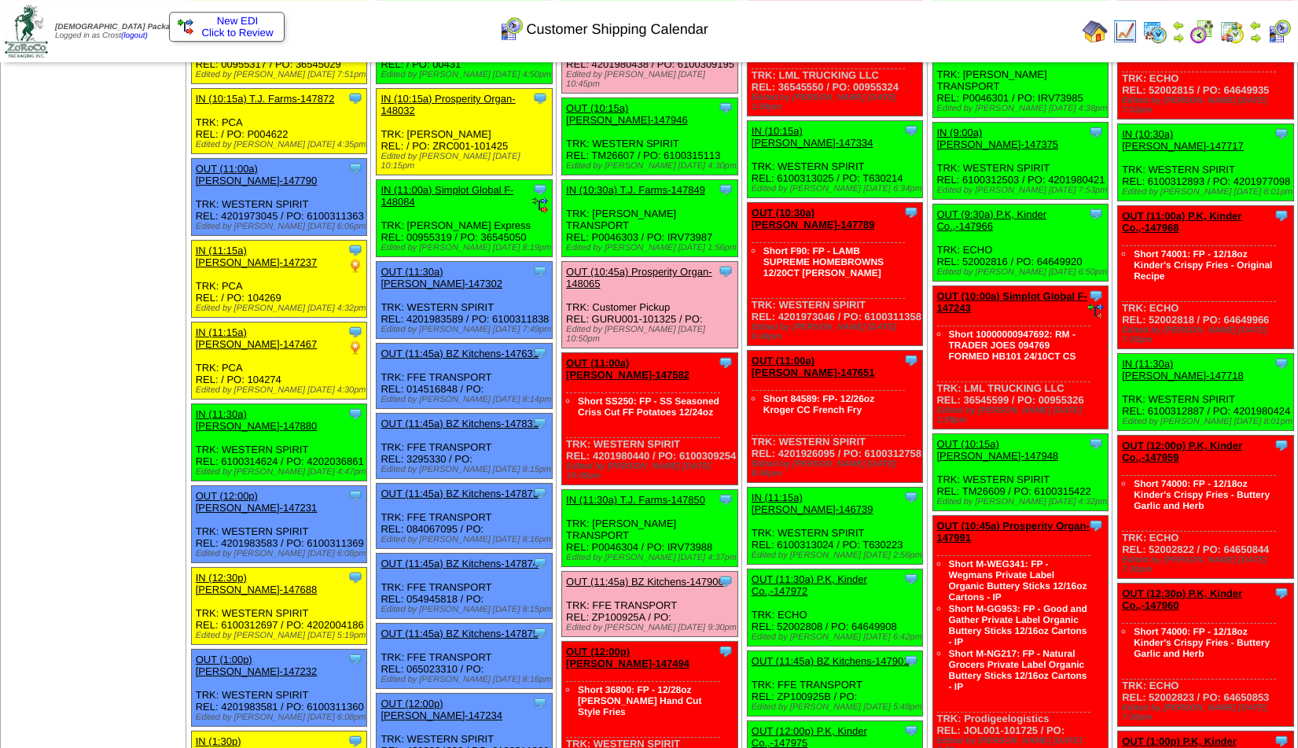
scroll to position [701, 0]
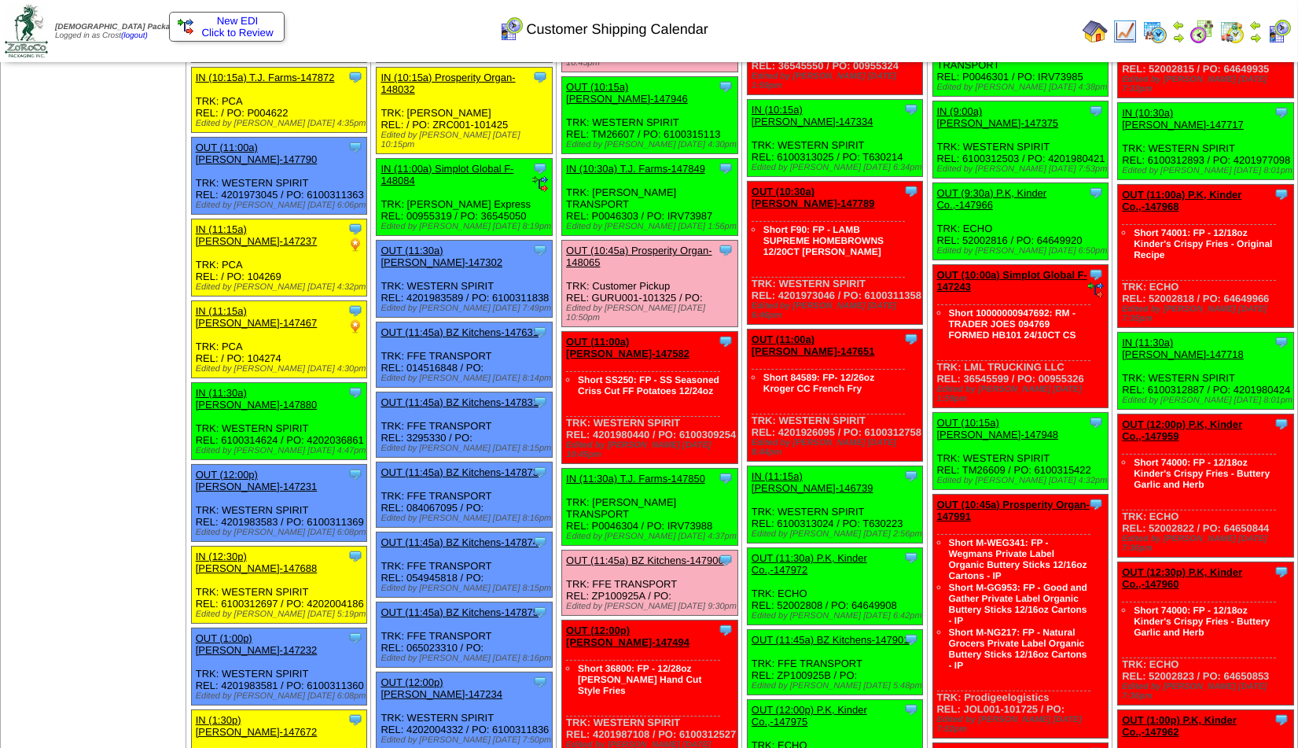
click at [627, 336] on link "OUT (11:00a) [PERSON_NAME]-147582" at bounding box center [627, 348] width 123 height 24
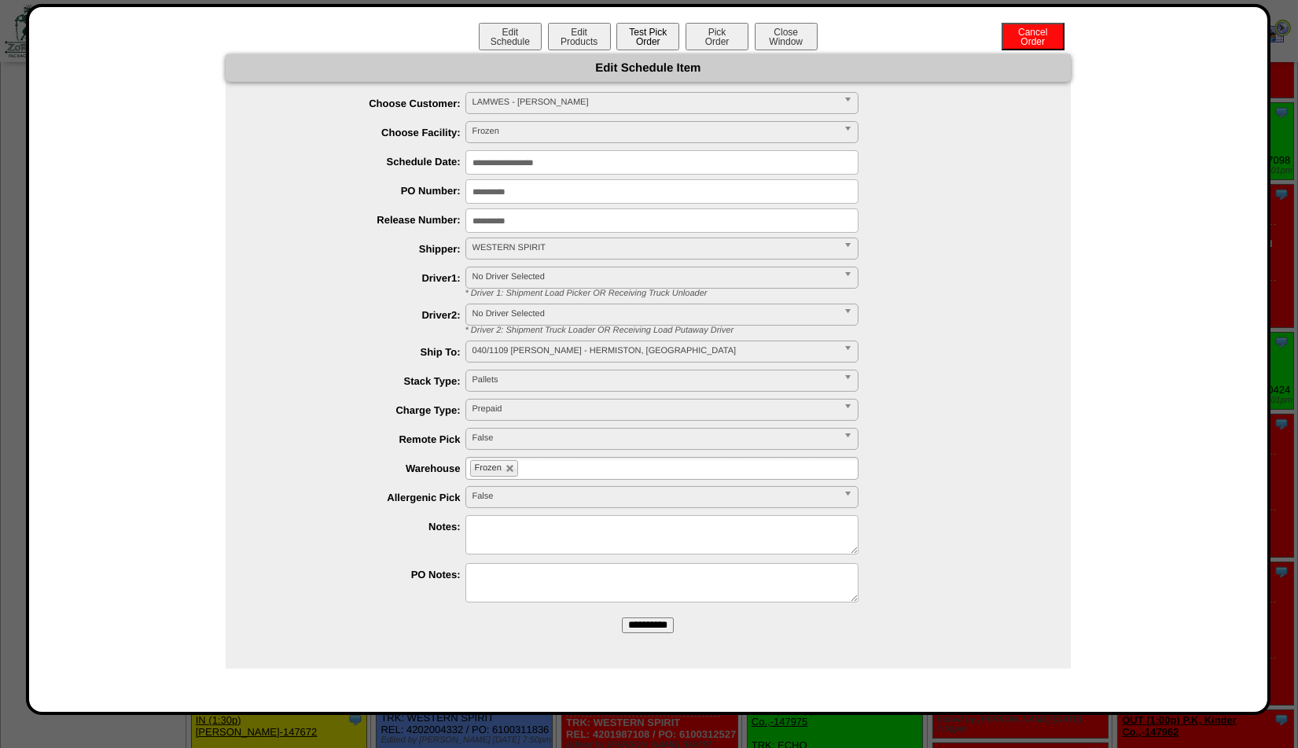
click at [639, 37] on button "Test Pick Order" at bounding box center [647, 37] width 63 height 28
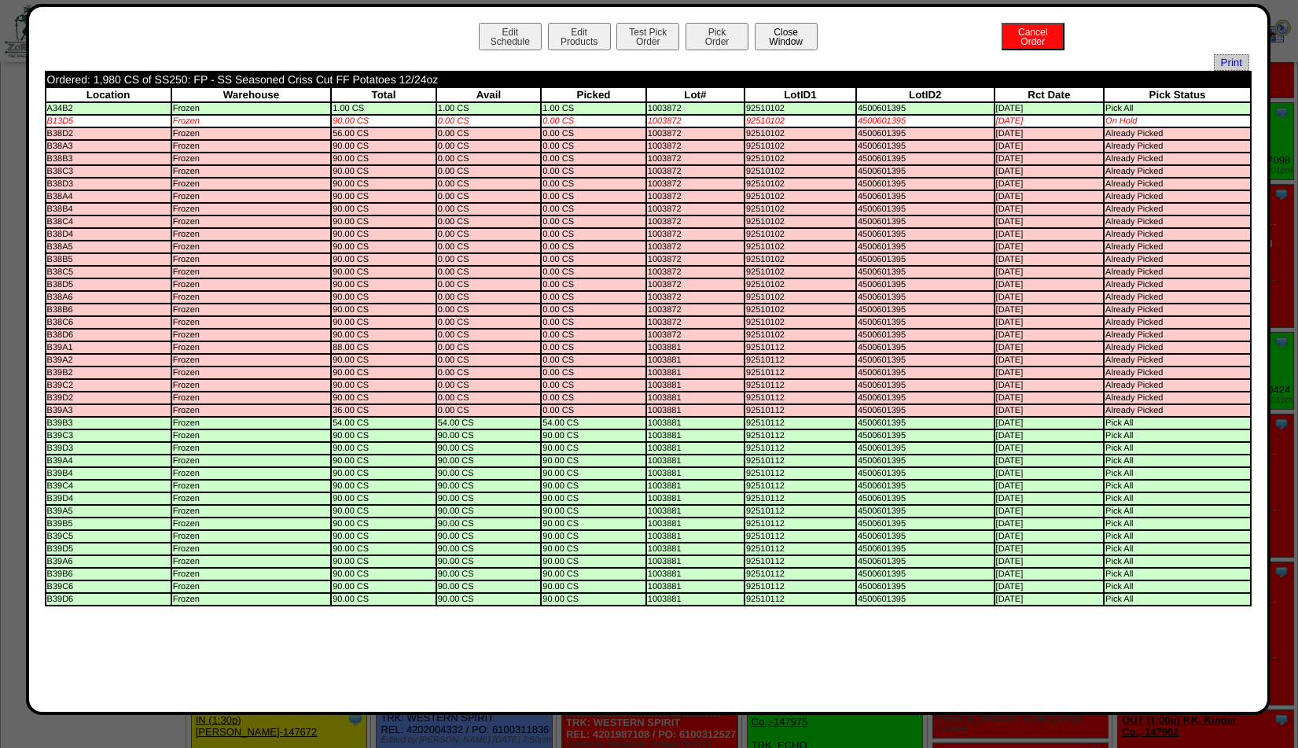
click at [778, 38] on button "Close Window" at bounding box center [786, 37] width 63 height 28
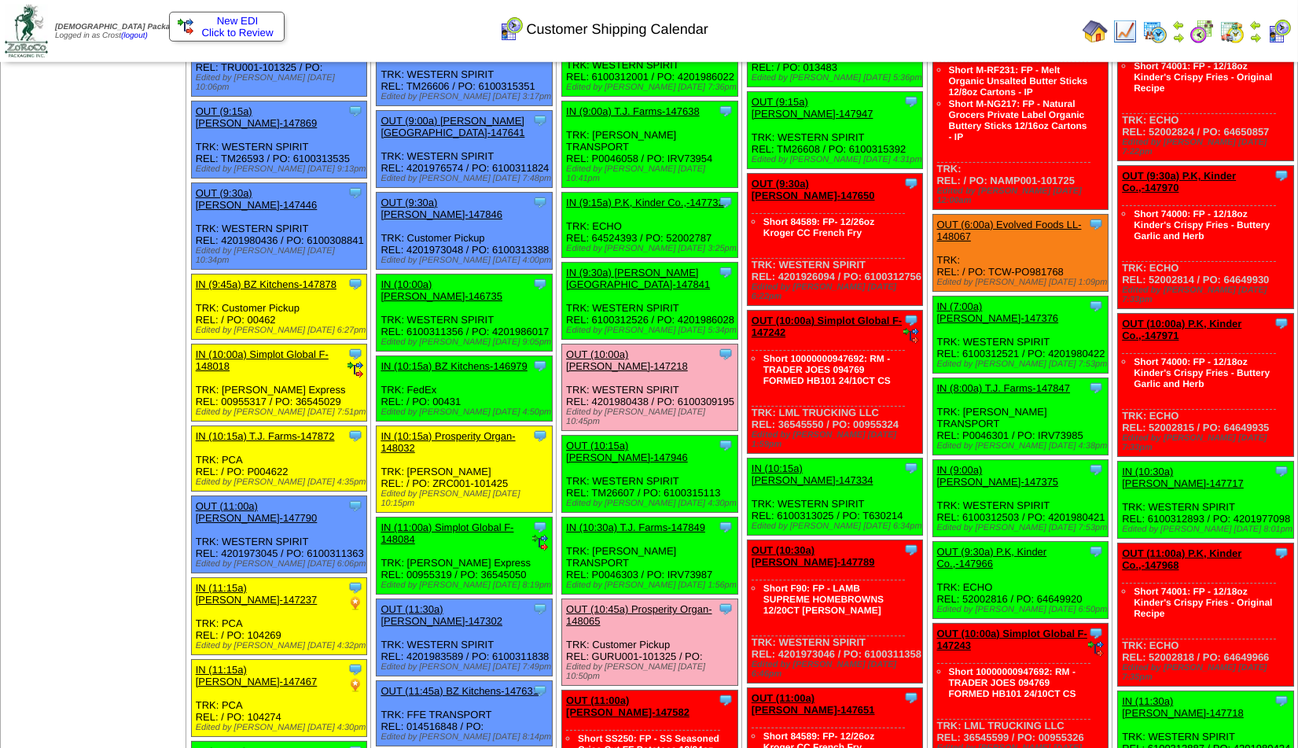
scroll to position [353, 0]
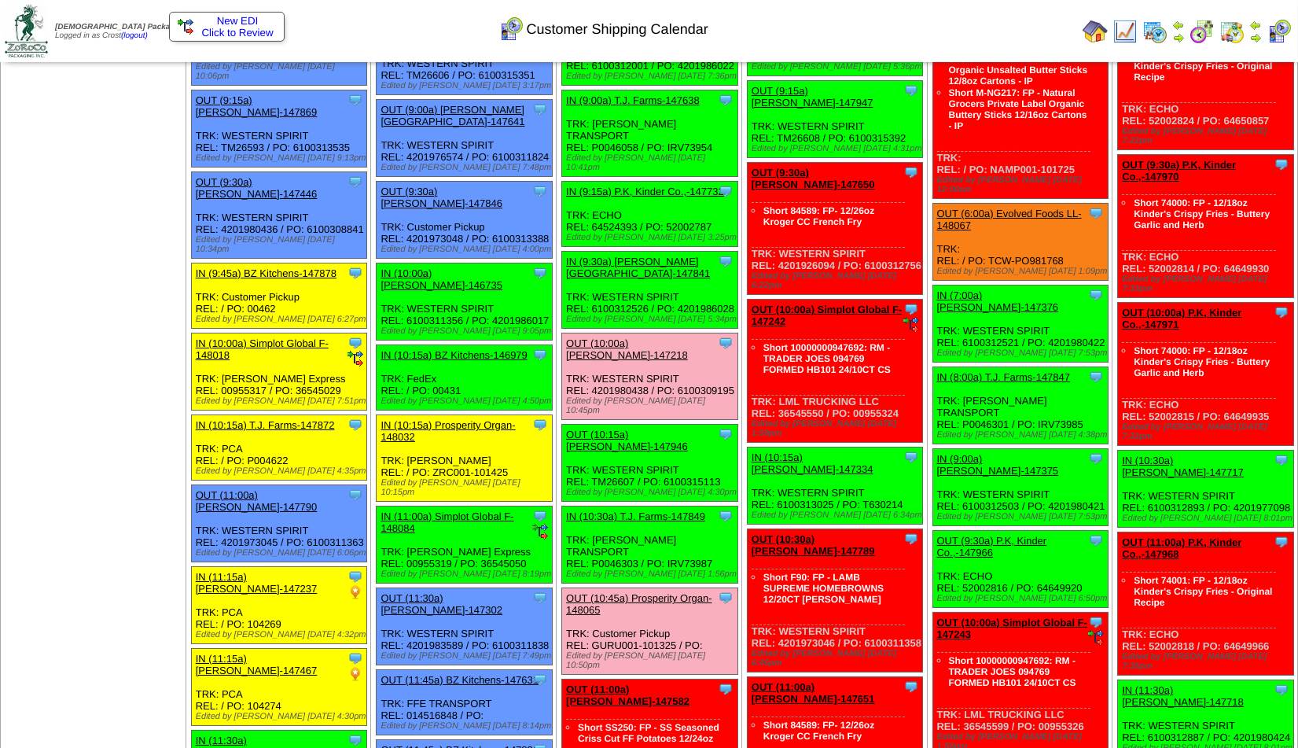
click at [634, 337] on link "OUT (10:00a) [PERSON_NAME]-147218" at bounding box center [627, 349] width 122 height 24
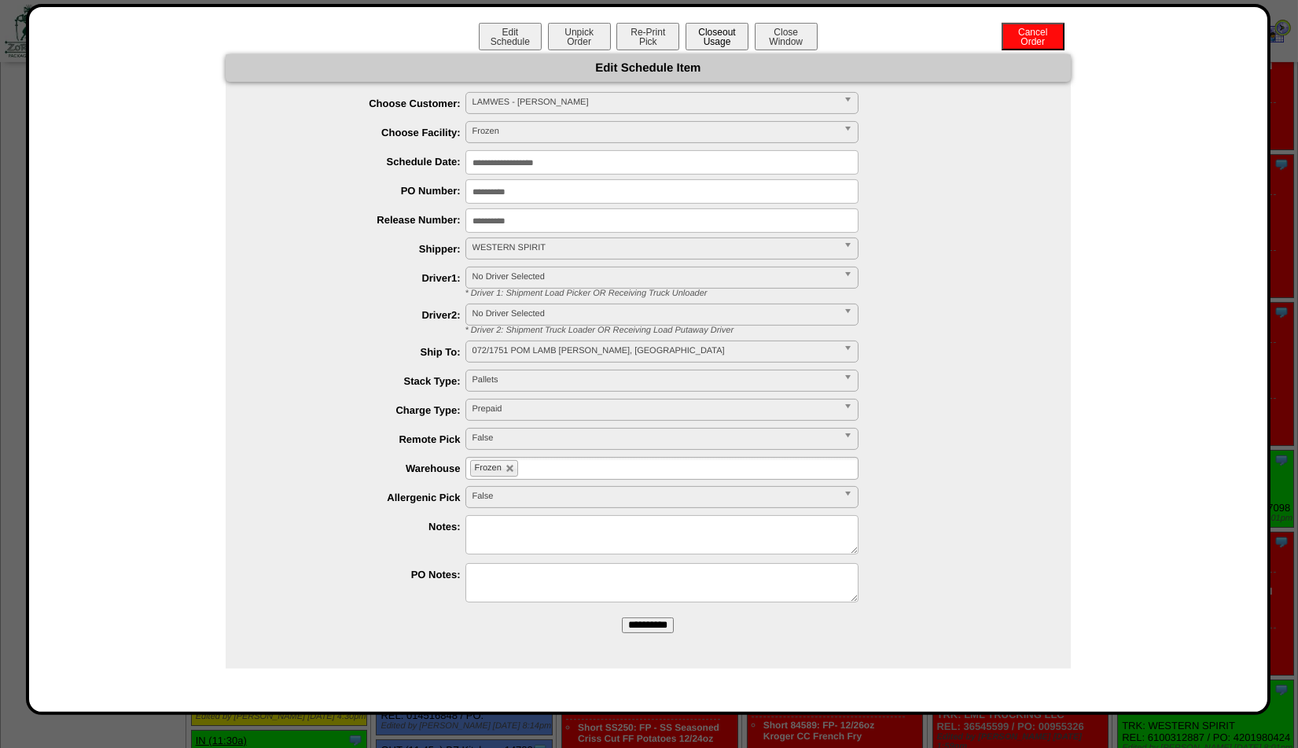
click at [706, 35] on button "Closeout Usage" at bounding box center [717, 37] width 63 height 28
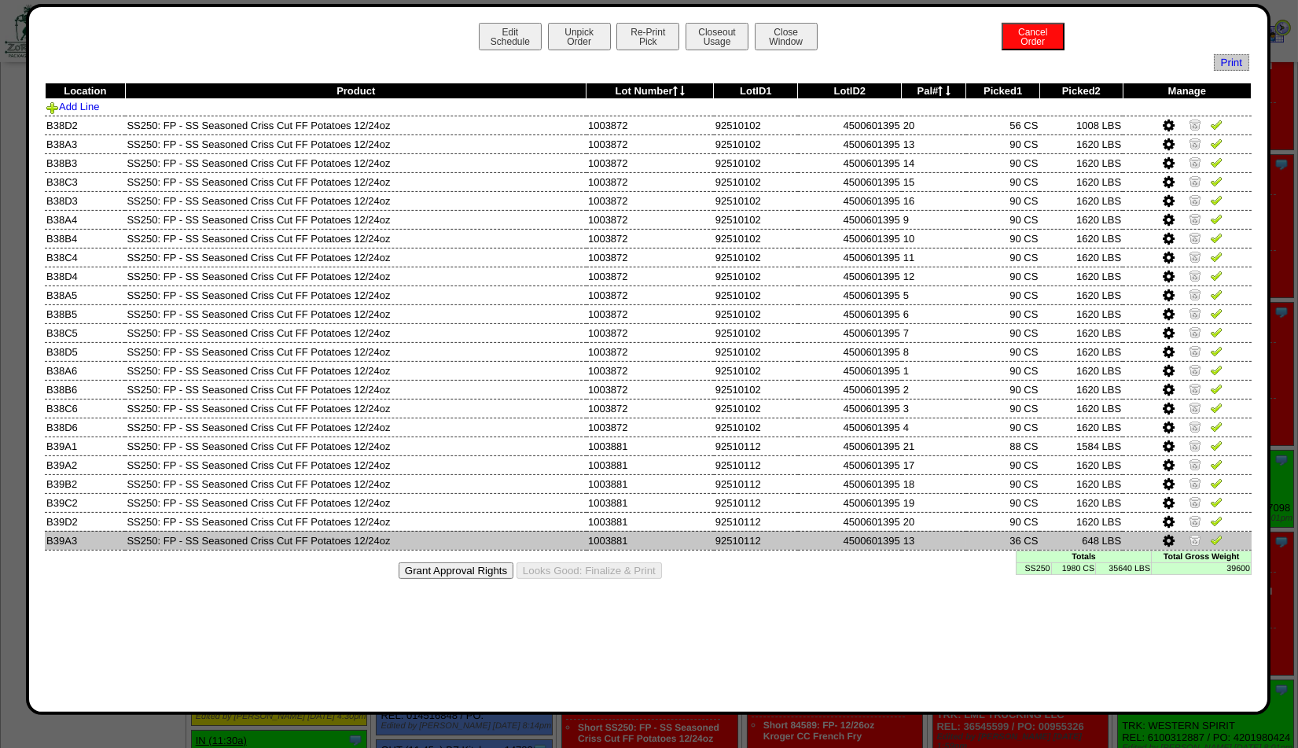
click at [1196, 533] on img at bounding box center [1195, 539] width 13 height 13
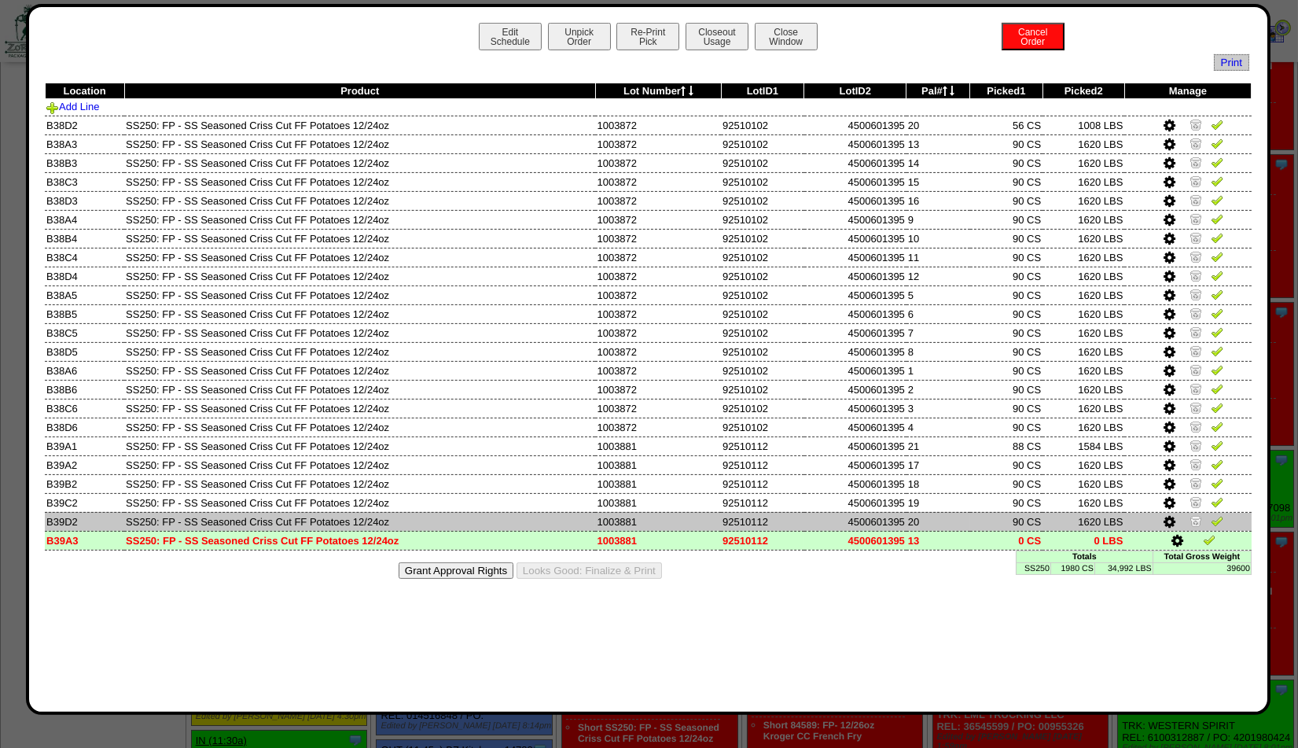
click at [1198, 514] on img at bounding box center [1196, 520] width 13 height 13
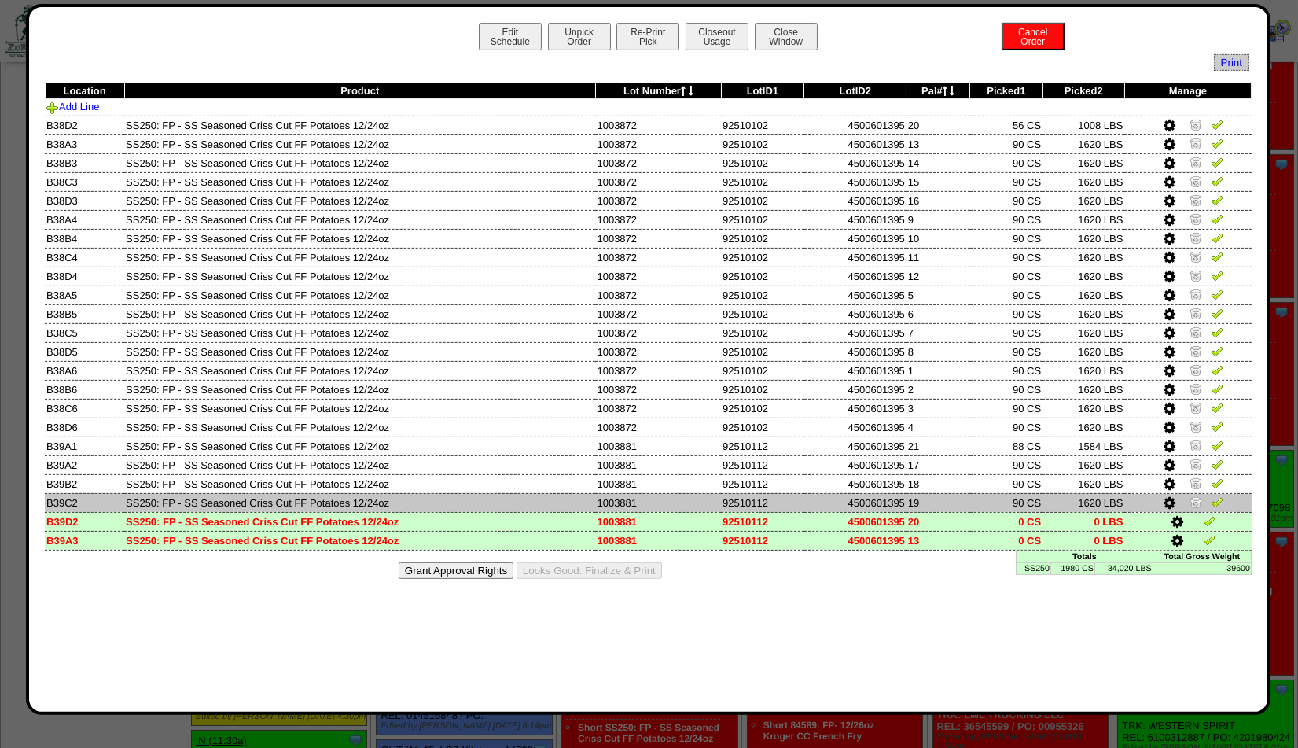
click at [1202, 496] on img at bounding box center [1196, 501] width 13 height 13
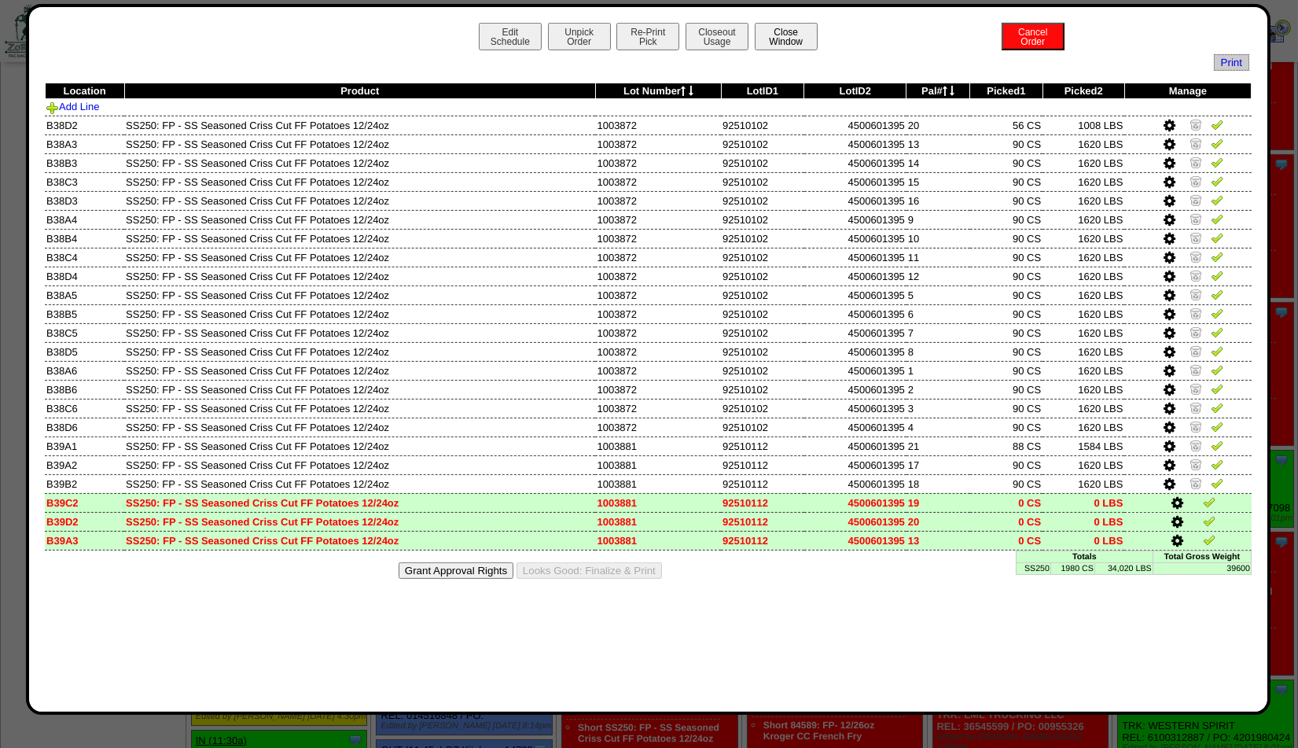
click at [781, 42] on button "Close Window" at bounding box center [786, 37] width 63 height 28
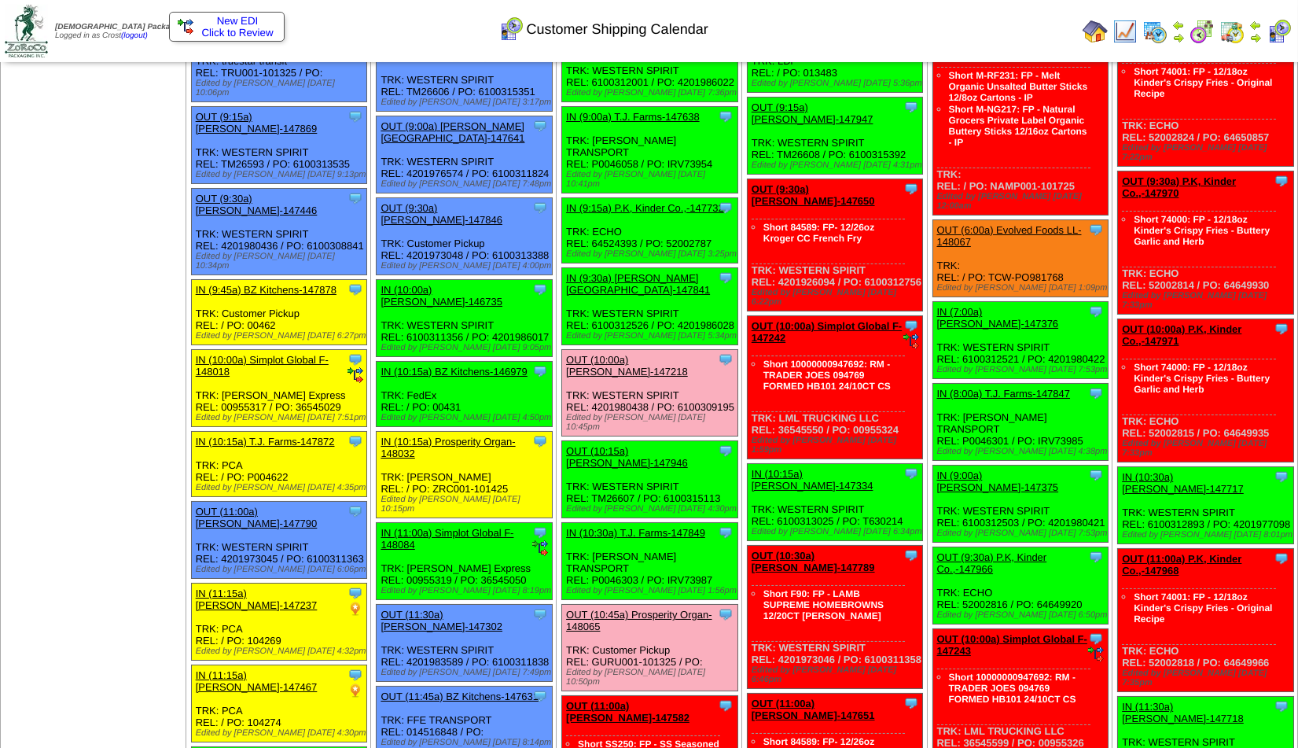
scroll to position [340, 0]
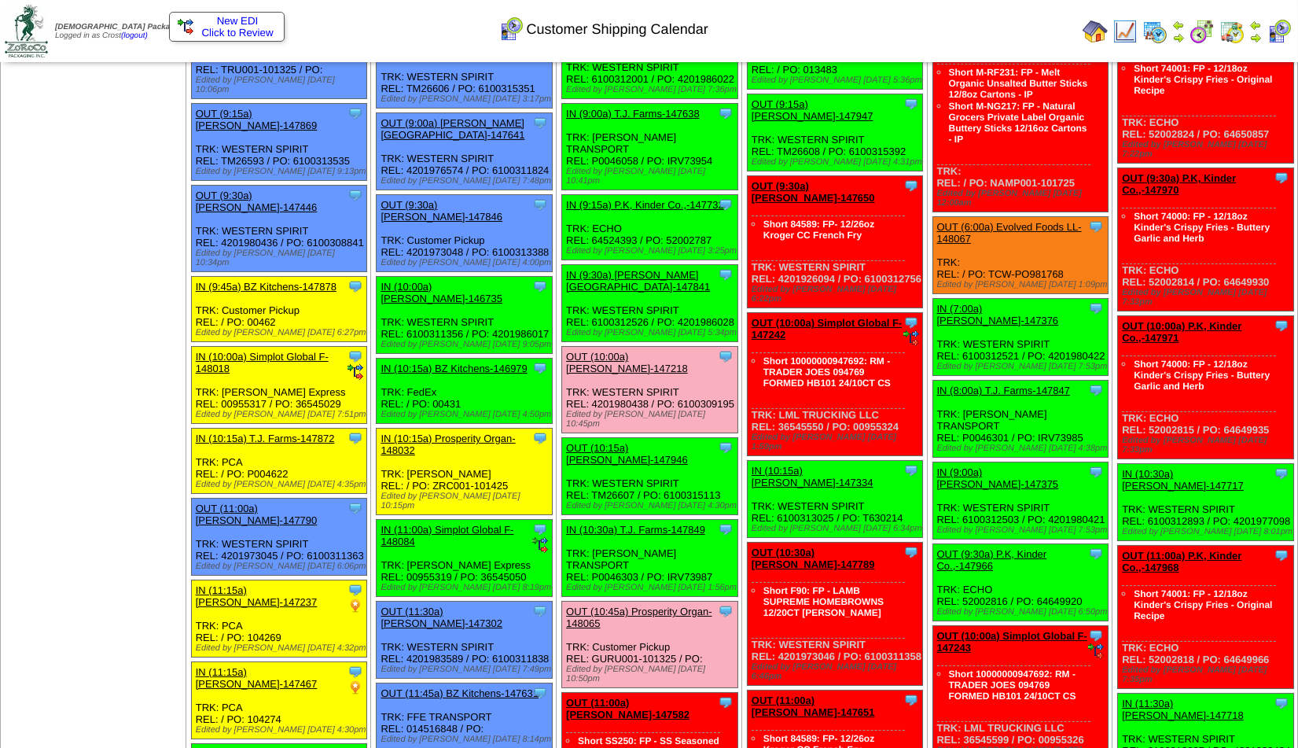
click at [616, 697] on link "OUT (11:00a) [PERSON_NAME]-147582" at bounding box center [627, 709] width 123 height 24
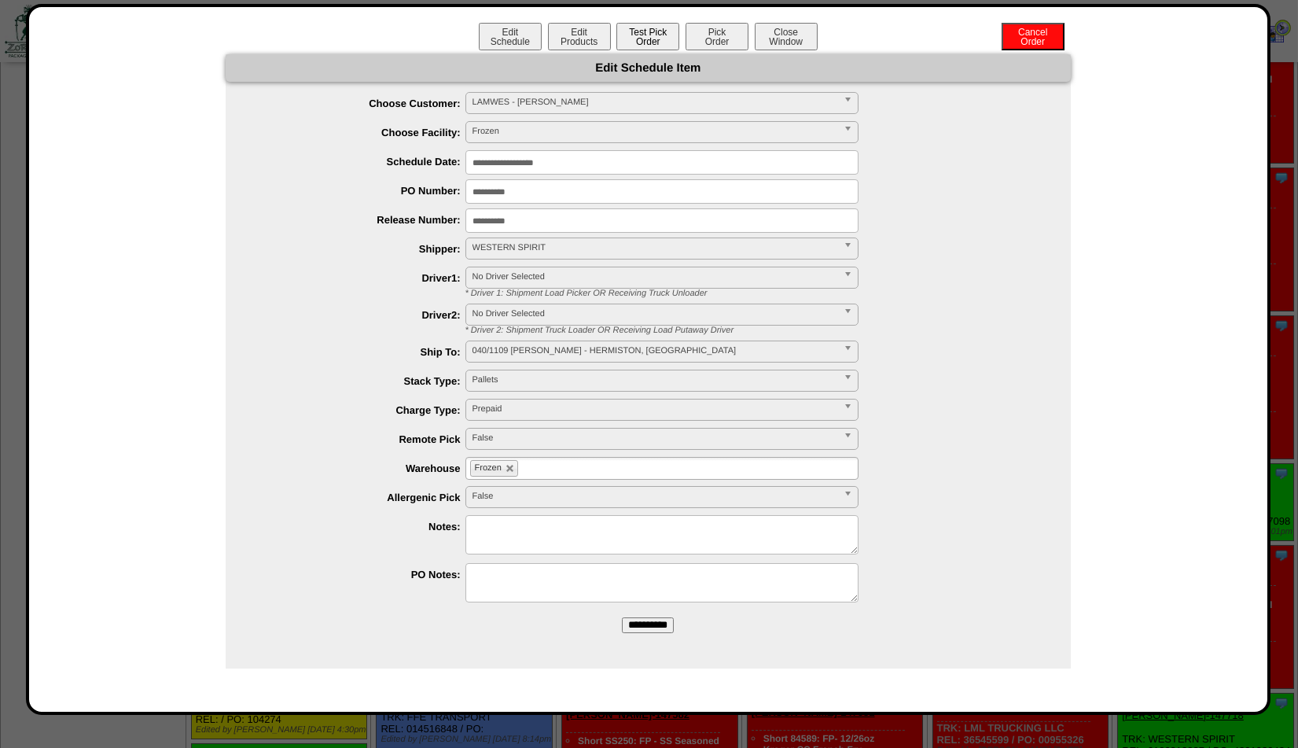
click at [641, 39] on button "Test Pick Order" at bounding box center [647, 37] width 63 height 28
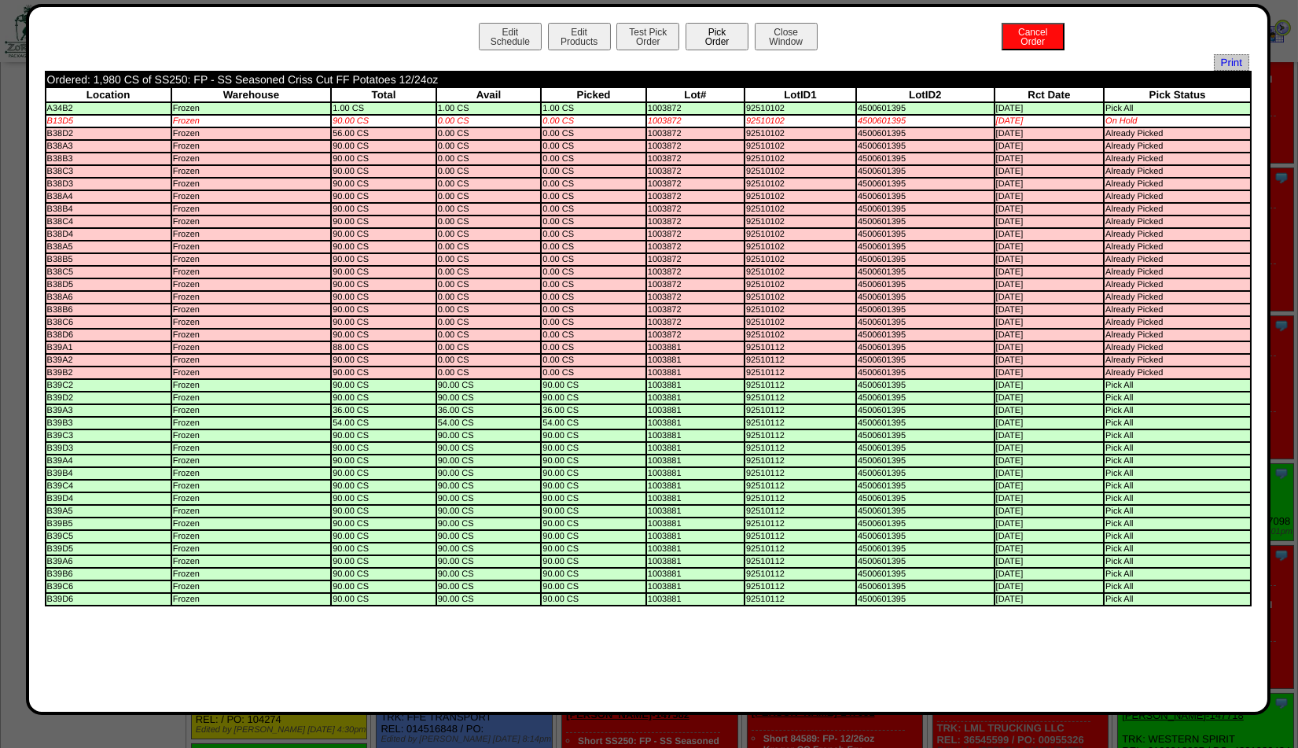
click at [712, 39] on button "Pick Order" at bounding box center [717, 37] width 63 height 28
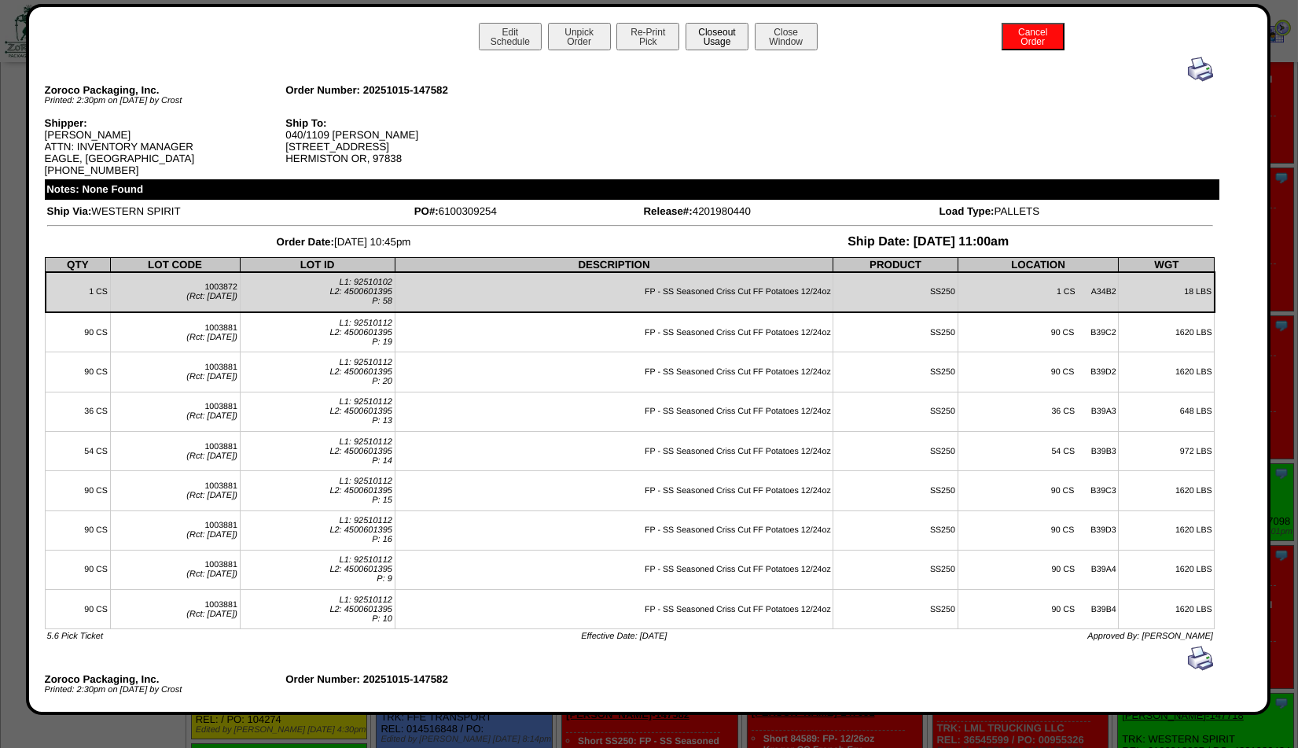
click at [714, 31] on button "Closeout Usage" at bounding box center [717, 37] width 63 height 28
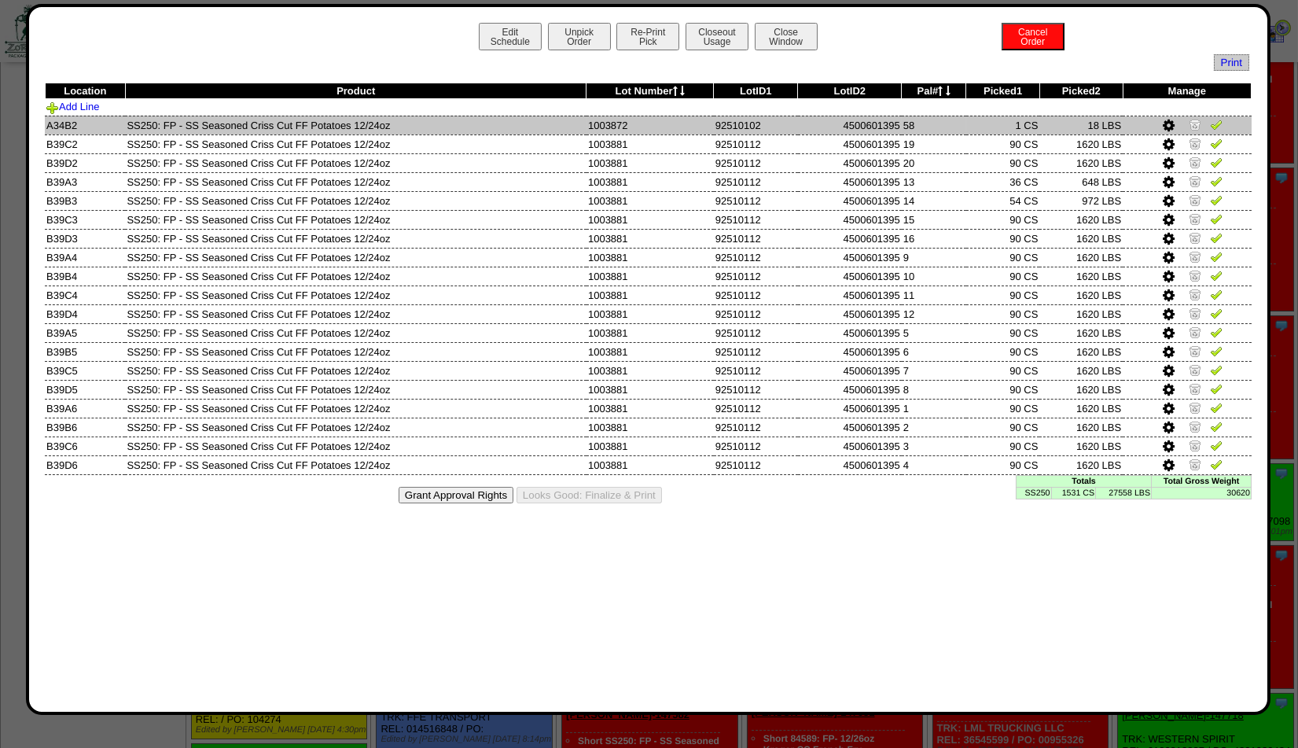
click at [1193, 121] on img at bounding box center [1195, 124] width 13 height 13
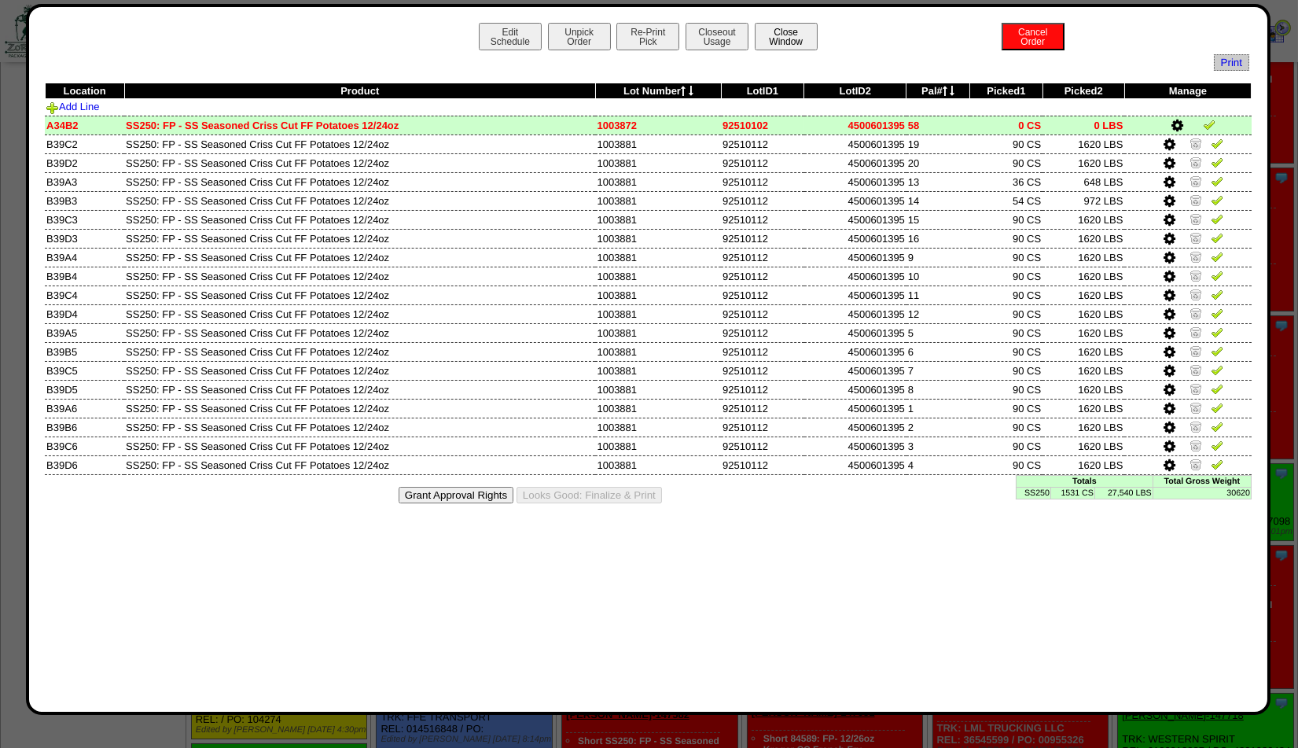
click at [782, 34] on button "Close Window" at bounding box center [786, 37] width 63 height 28
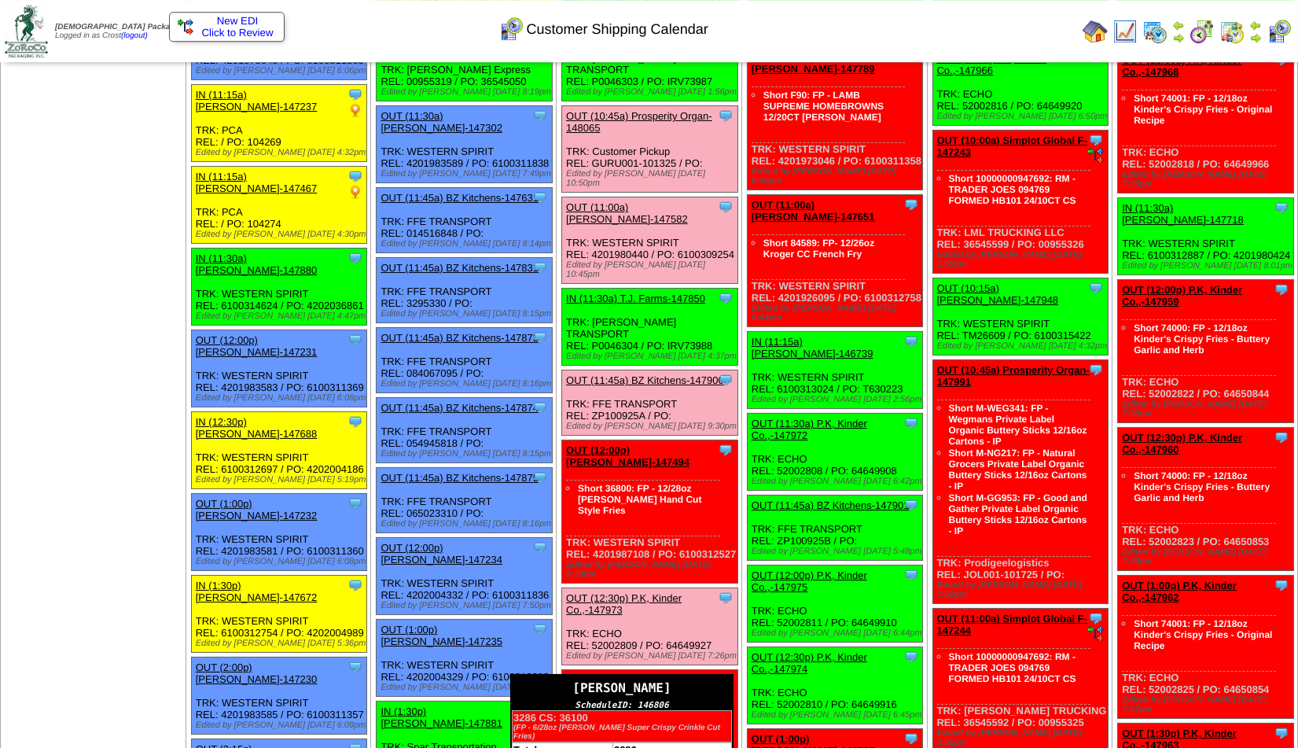
scroll to position [808, 0]
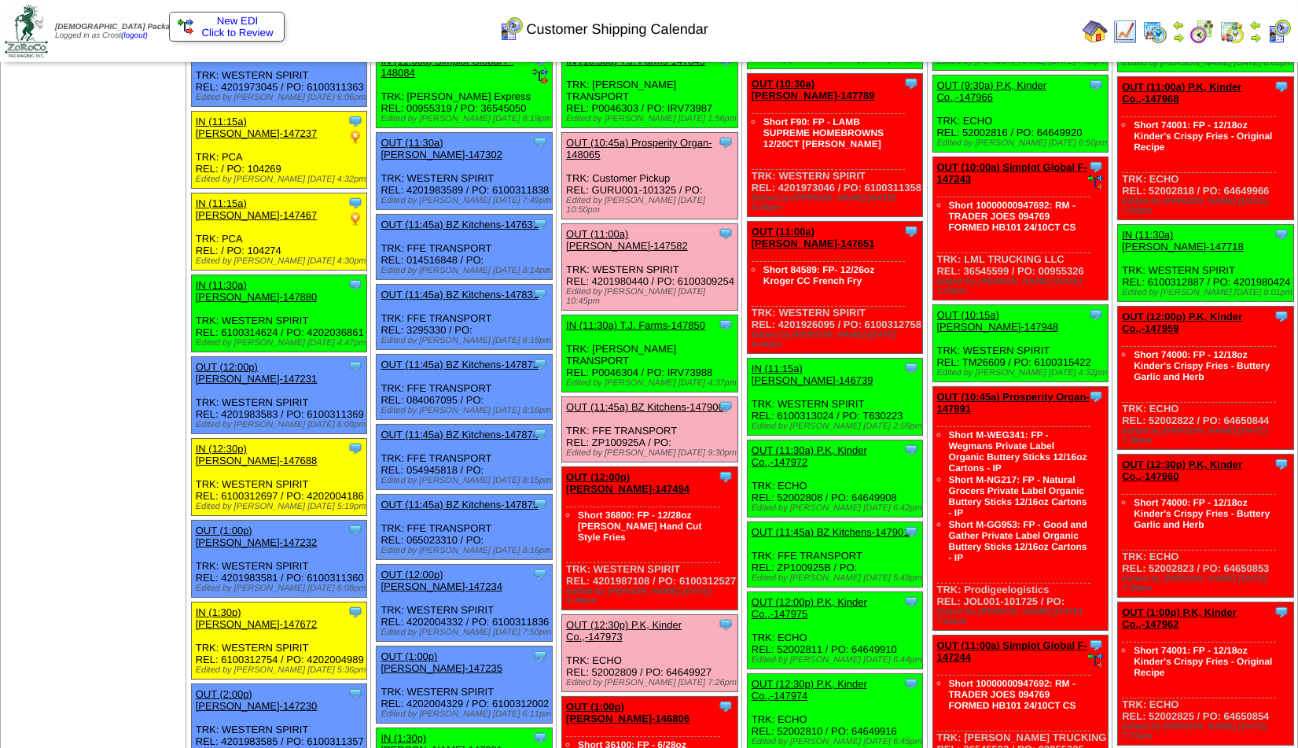
click at [619, 701] on link "OUT (1:00p) Lamb-Weston-146806" at bounding box center [627, 713] width 123 height 24
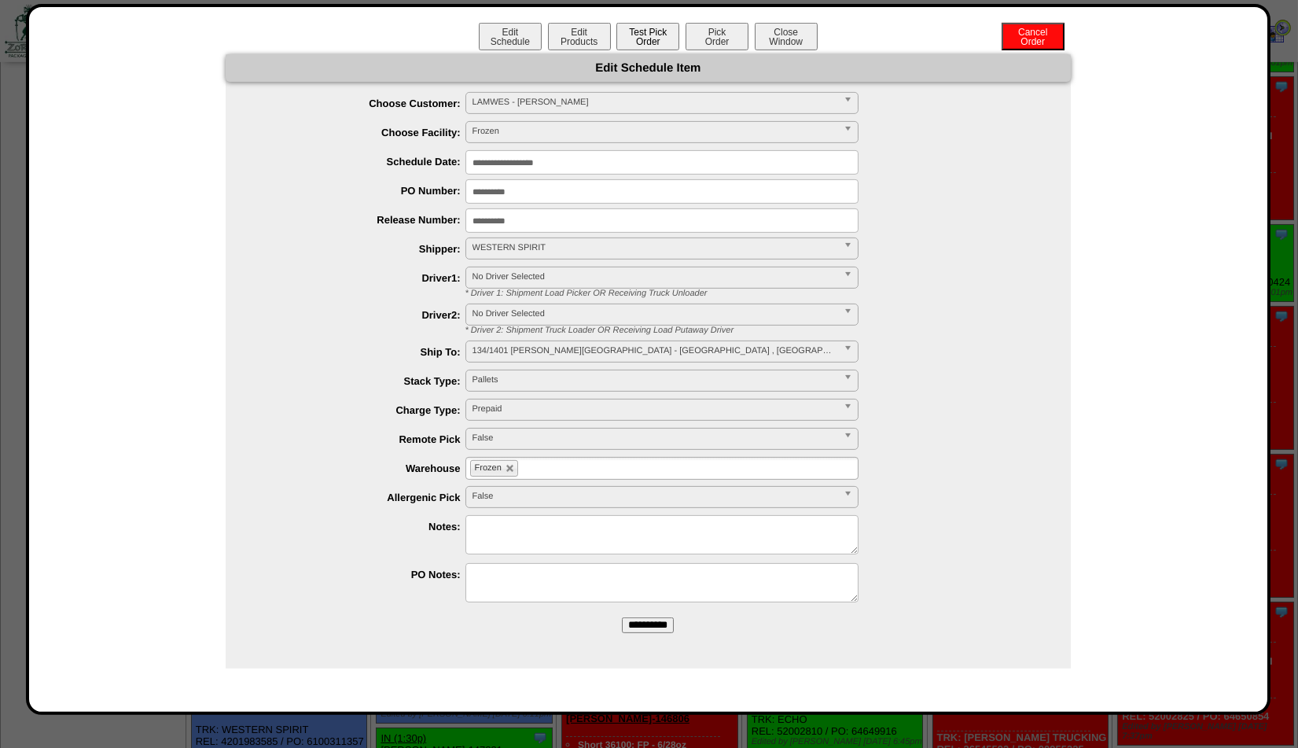
click at [653, 38] on button "Test Pick Order" at bounding box center [647, 37] width 63 height 28
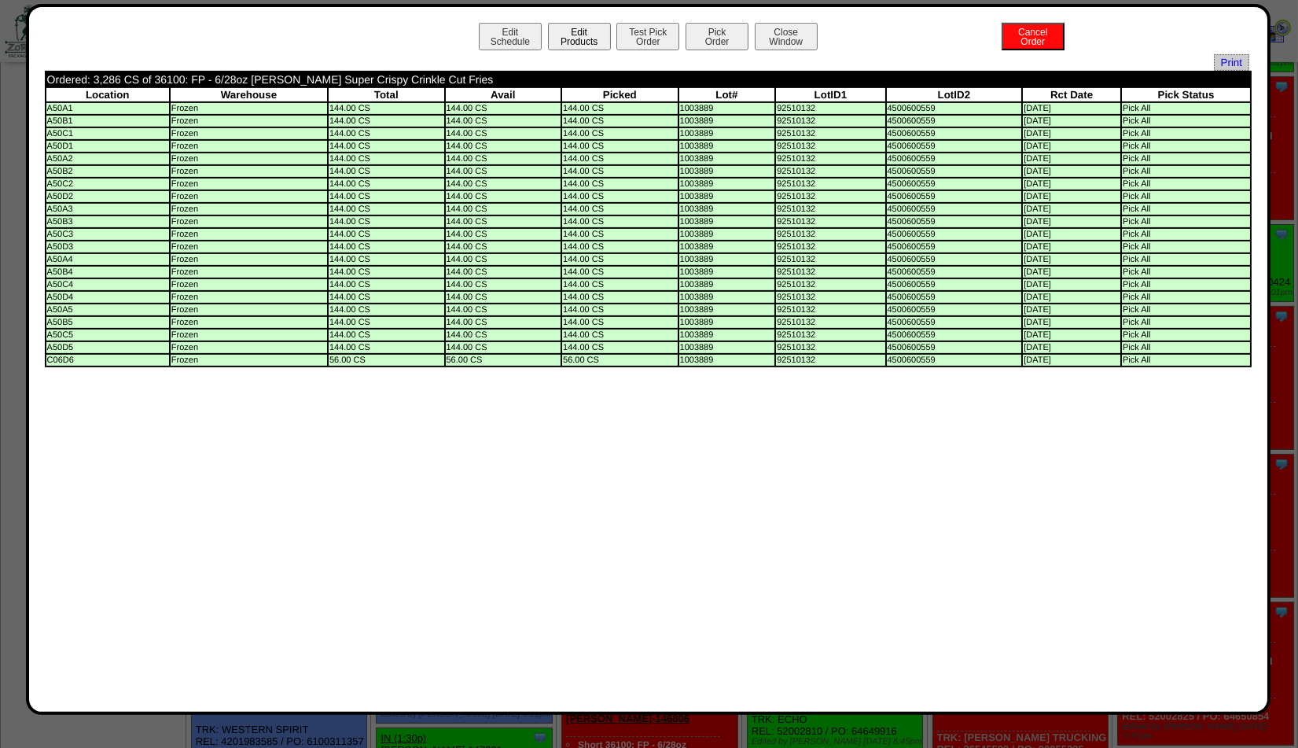
click at [590, 39] on button "Edit Products" at bounding box center [579, 37] width 63 height 28
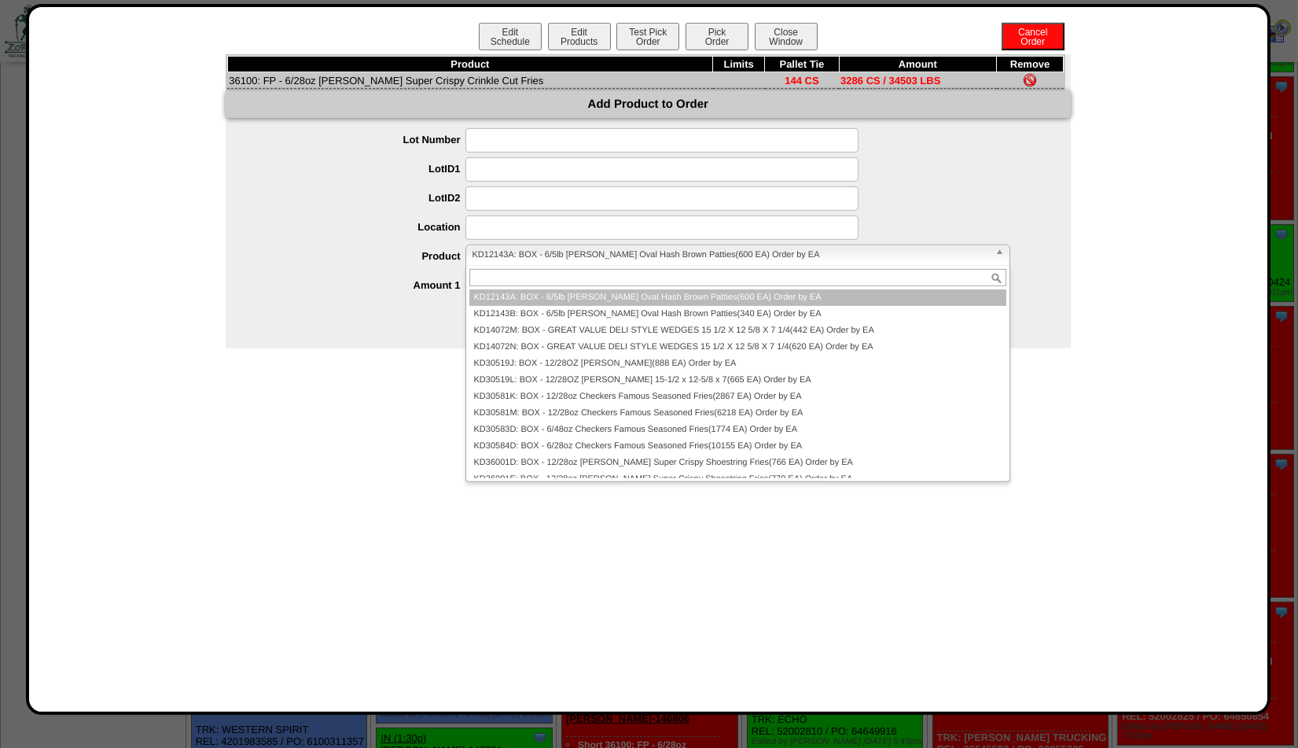
click at [499, 257] on span "KD12143A: BOX - 6/5lb Lamb Weston Oval Hash Brown Patties(600 EA) Order by EA" at bounding box center [731, 254] width 517 height 19
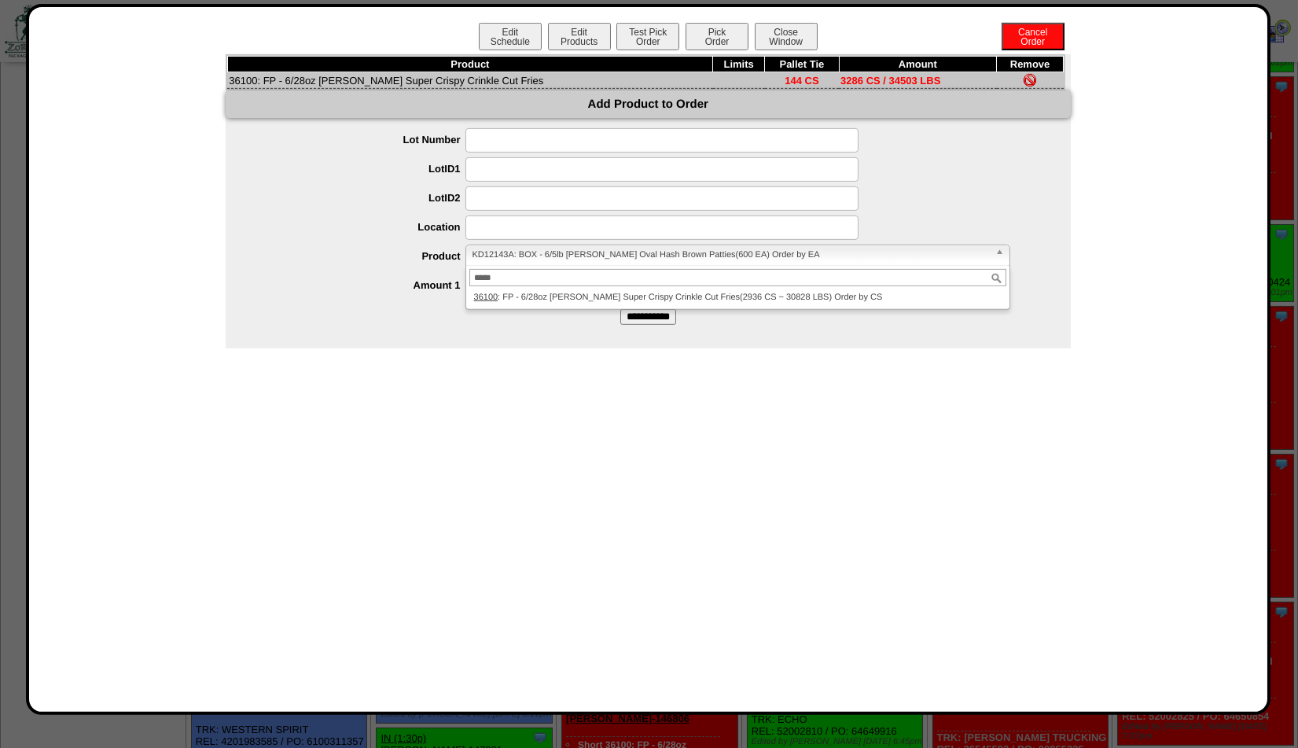
type input "*****"
click at [921, 146] on div at bounding box center [664, 140] width 814 height 24
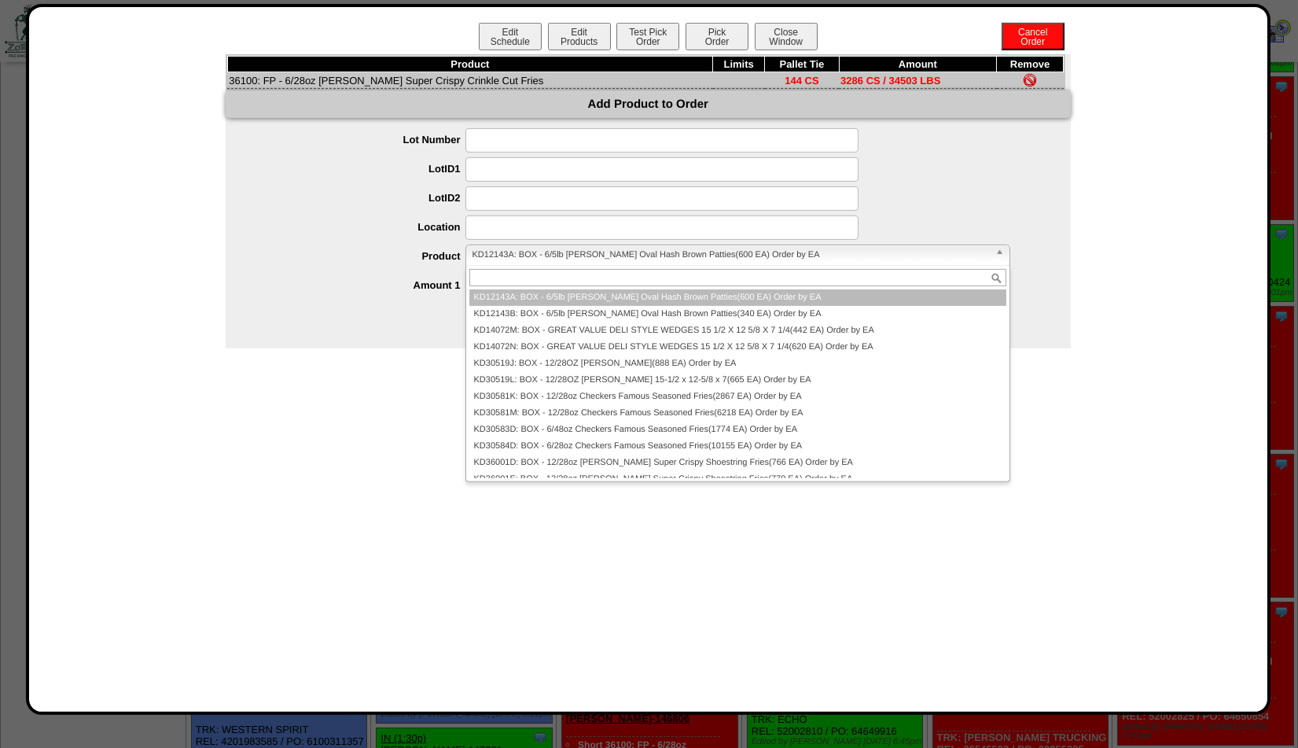
click at [514, 254] on span "KD12143A: BOX - 6/5lb Lamb Weston Oval Hash Brown Patties(600 EA) Order by EA" at bounding box center [731, 254] width 517 height 19
click at [650, 44] on button "Test Pick Order" at bounding box center [647, 37] width 63 height 28
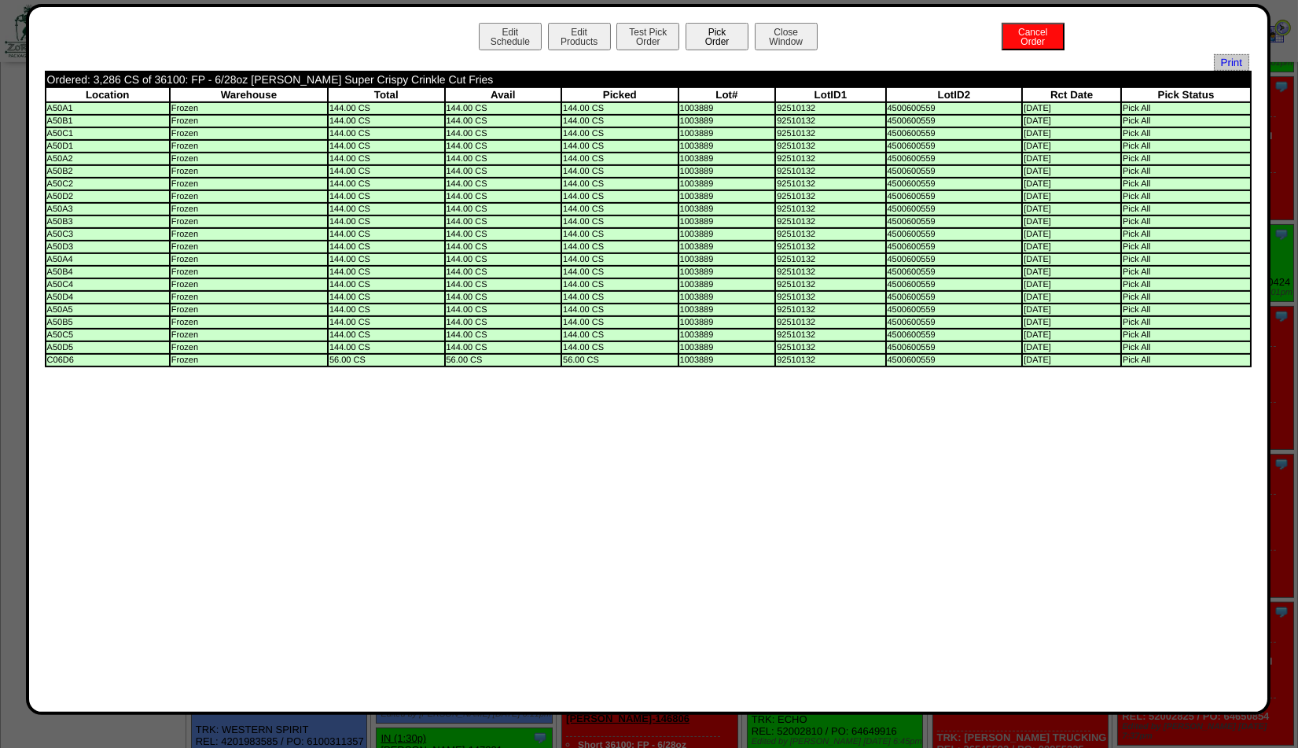
click at [733, 39] on button "Pick Order" at bounding box center [717, 37] width 63 height 28
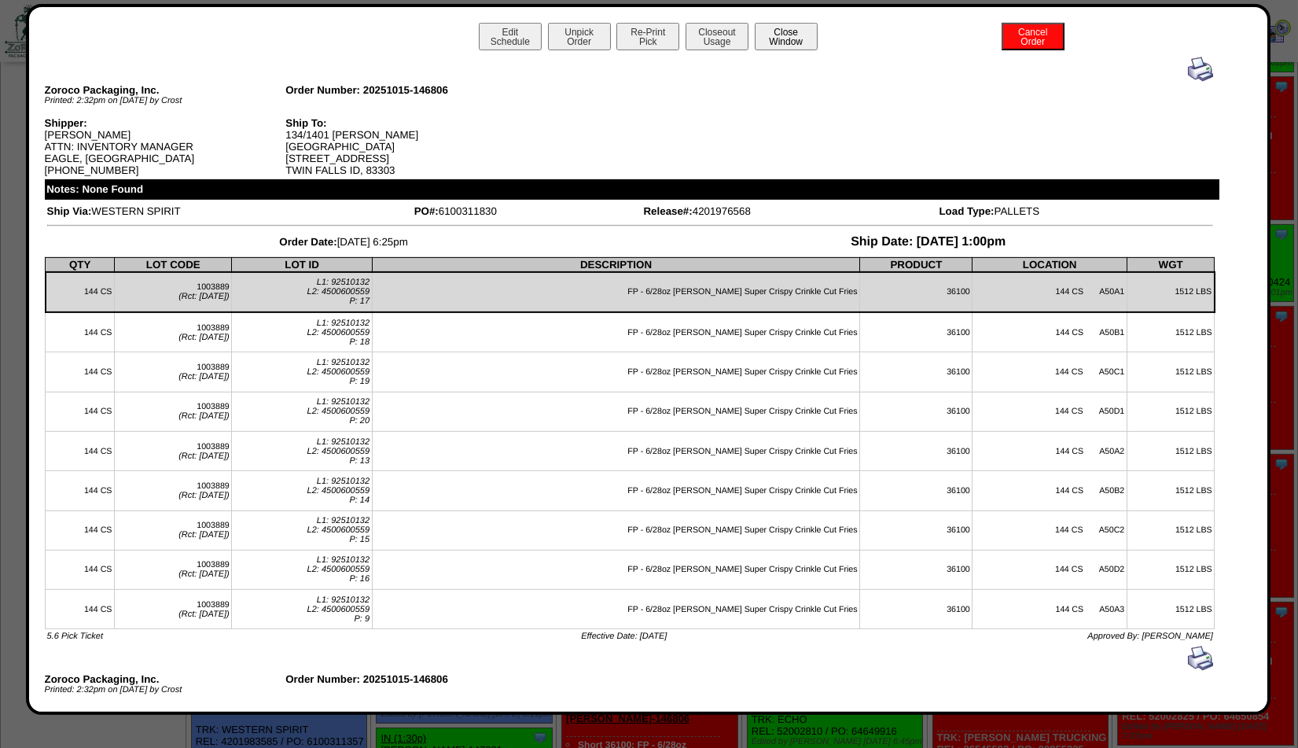
click at [774, 41] on button "Close Window" at bounding box center [786, 37] width 63 height 28
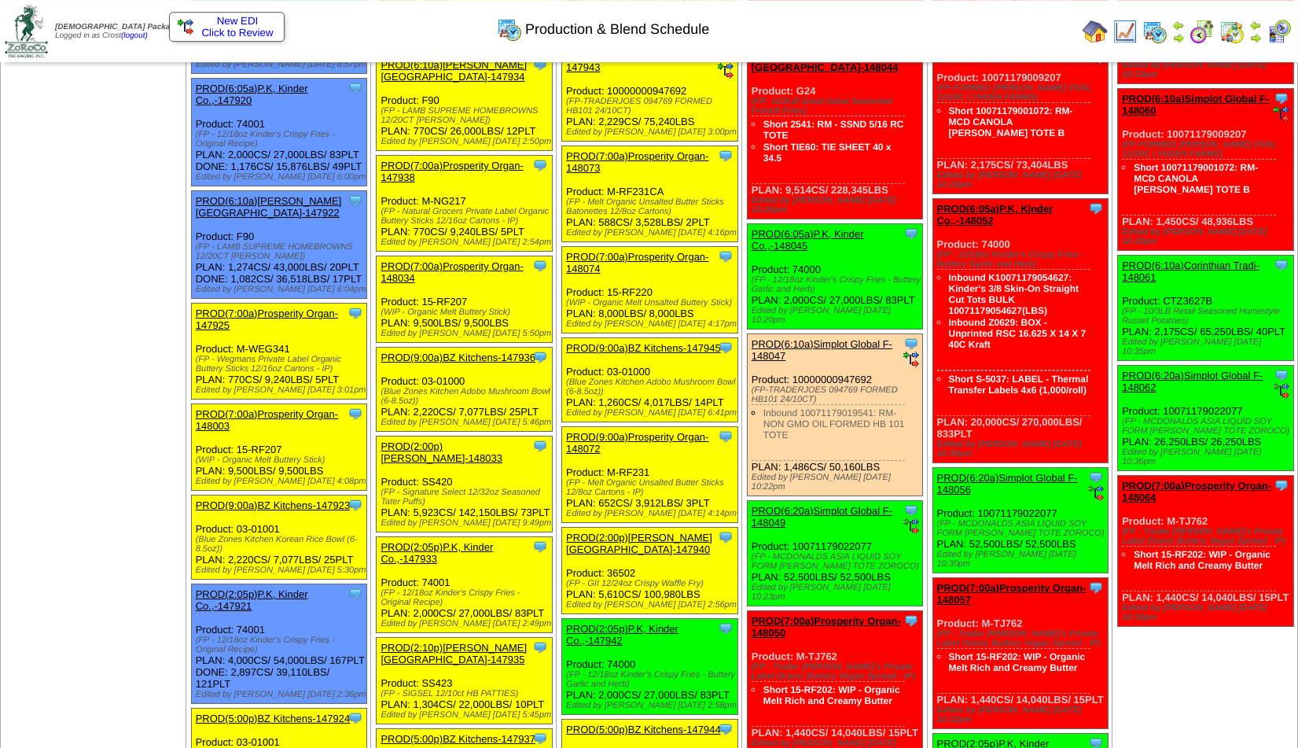
scroll to position [192, 0]
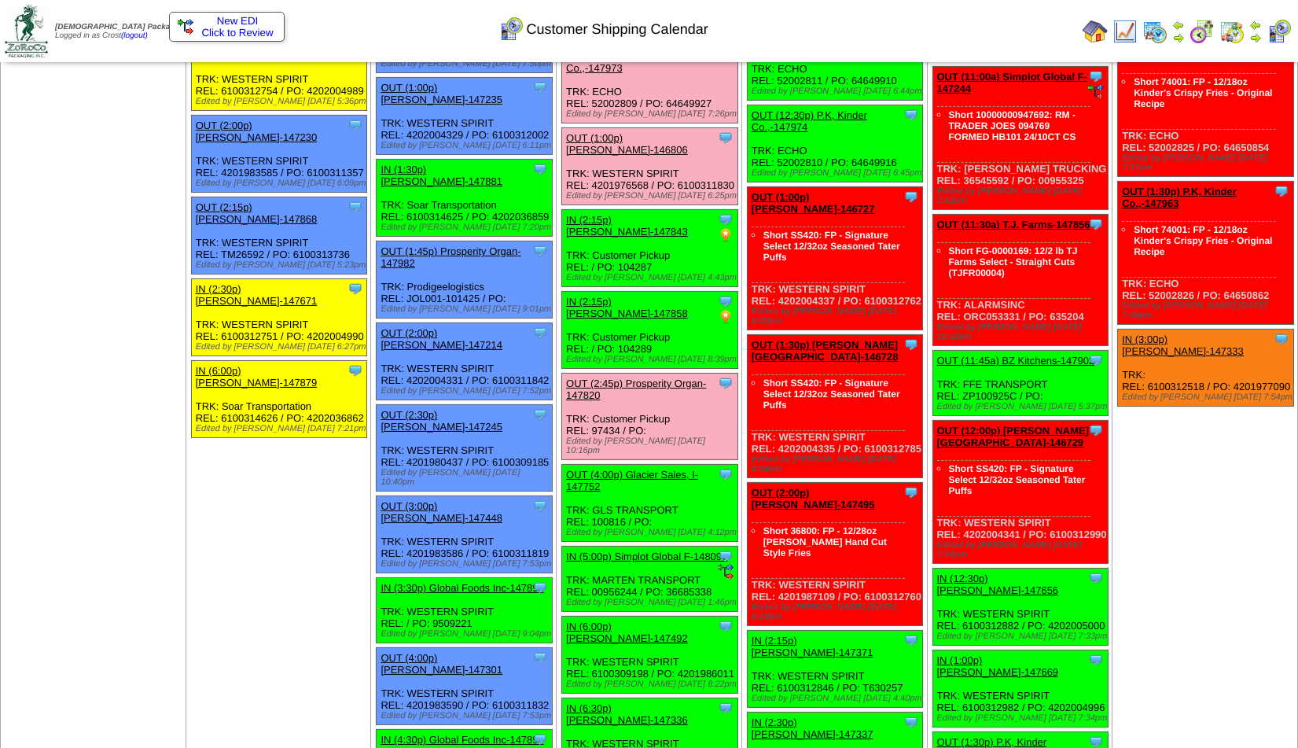
scroll to position [1377, 0]
drag, startPoint x: 1298, startPoint y: 230, endPoint x: 1299, endPoint y: 212, distance: 18.1
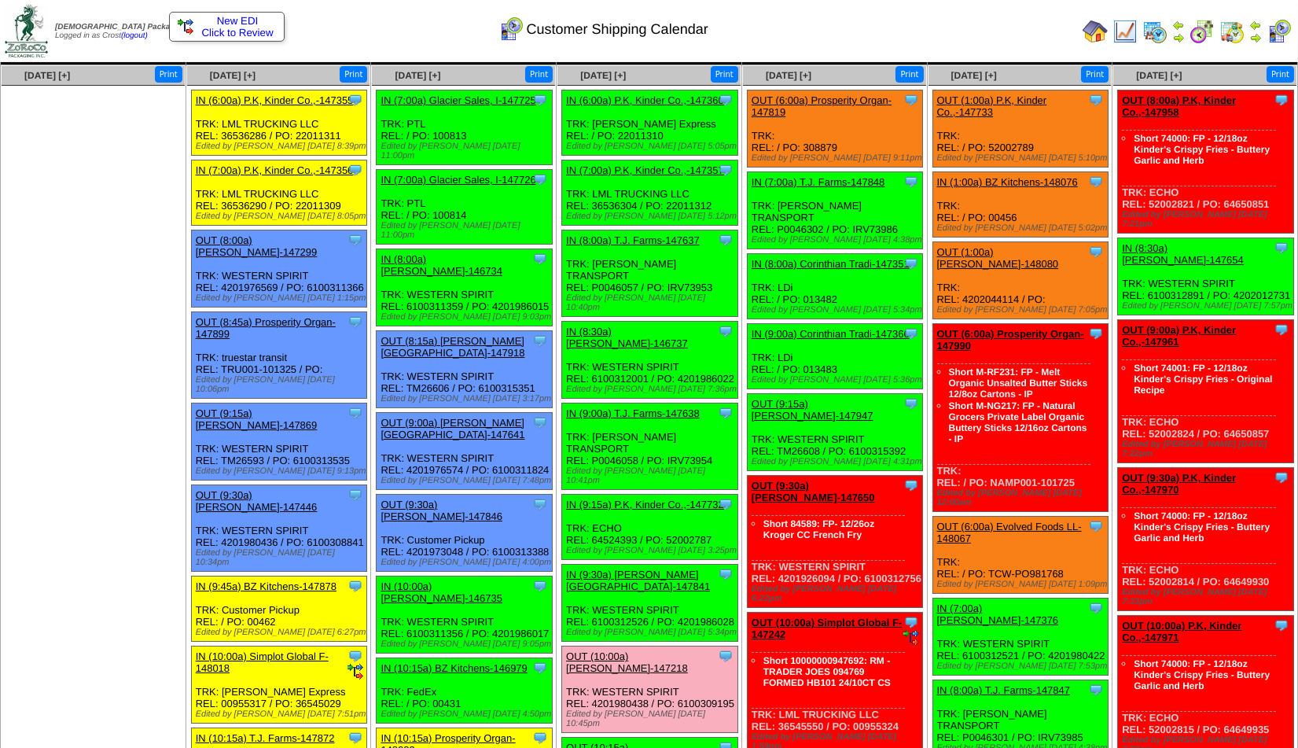
scroll to position [0, 0]
